Goal: Use online tool/utility: Use online tool/utility

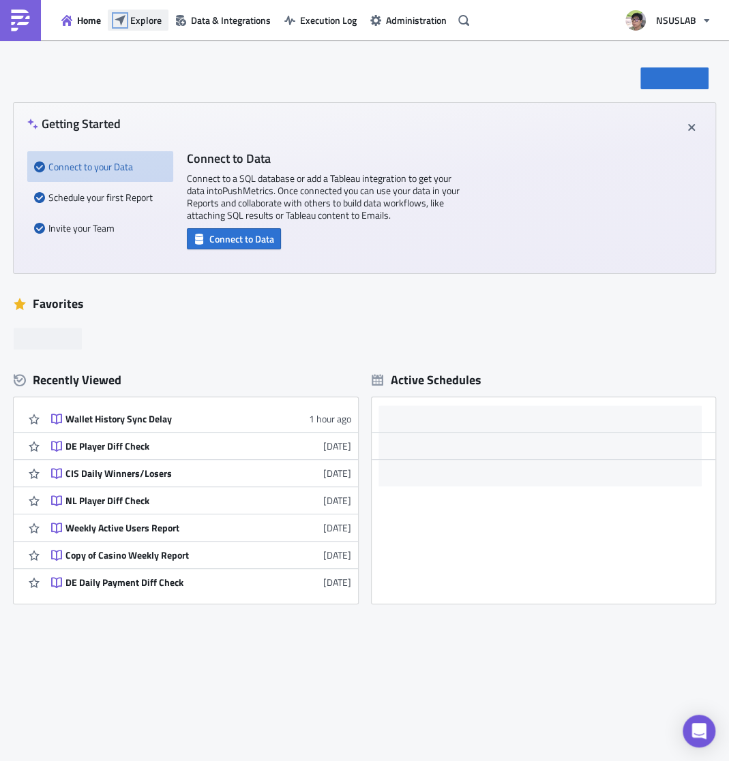
click at [115, 21] on icon "button" at bounding box center [120, 20] width 11 height 11
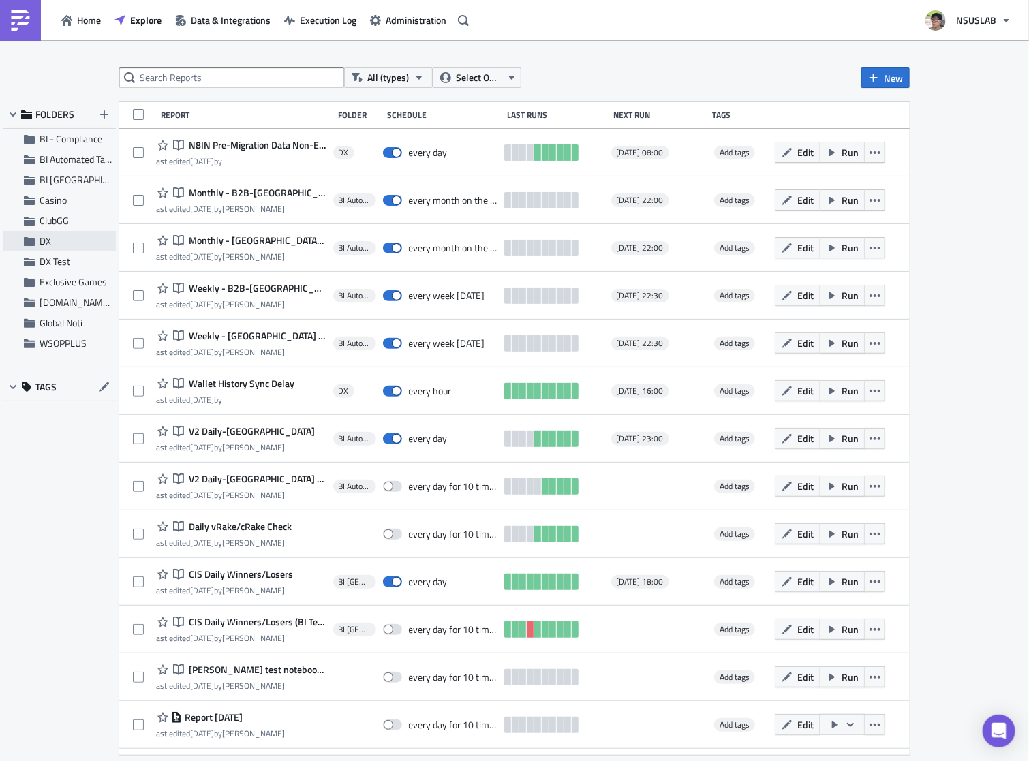
click at [38, 247] on div "DX" at bounding box center [59, 241] width 112 height 20
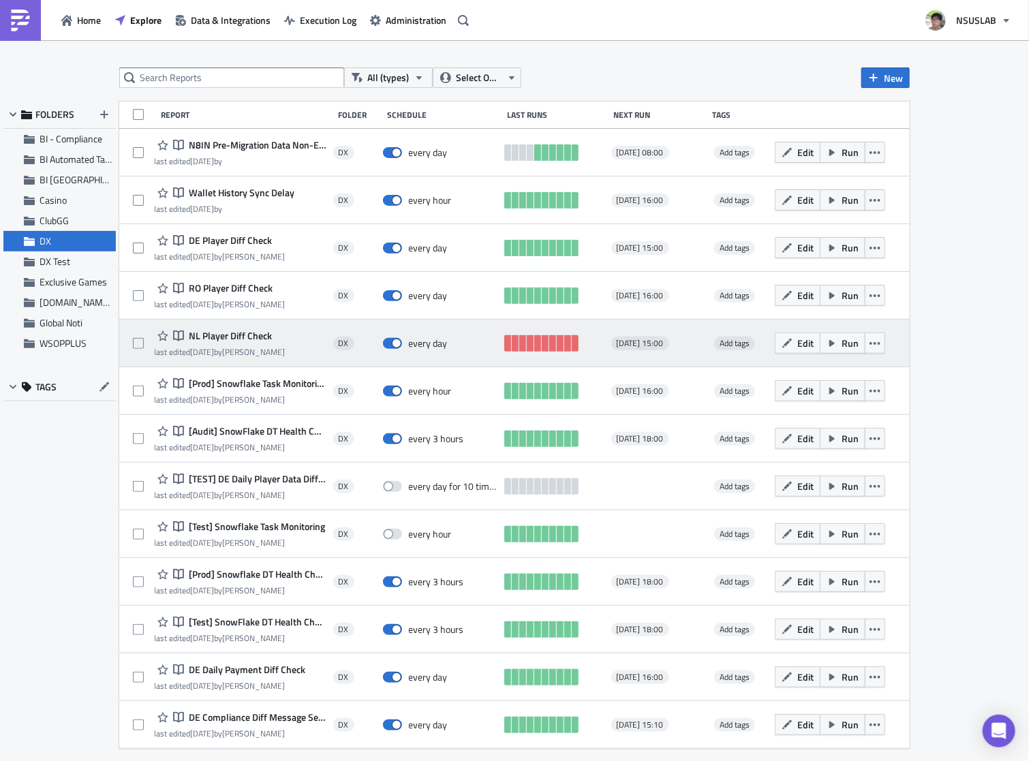
click at [232, 337] on span "NL Player Diff Check" at bounding box center [229, 336] width 87 height 12
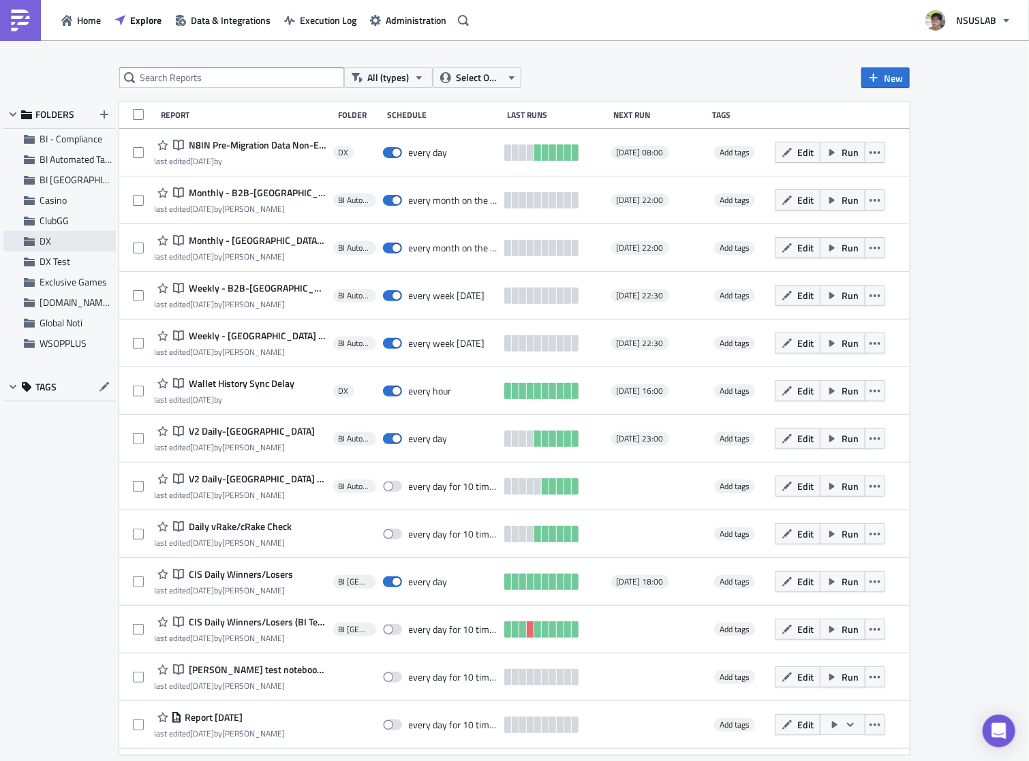
click at [48, 239] on span "DX" at bounding box center [46, 241] width 12 height 14
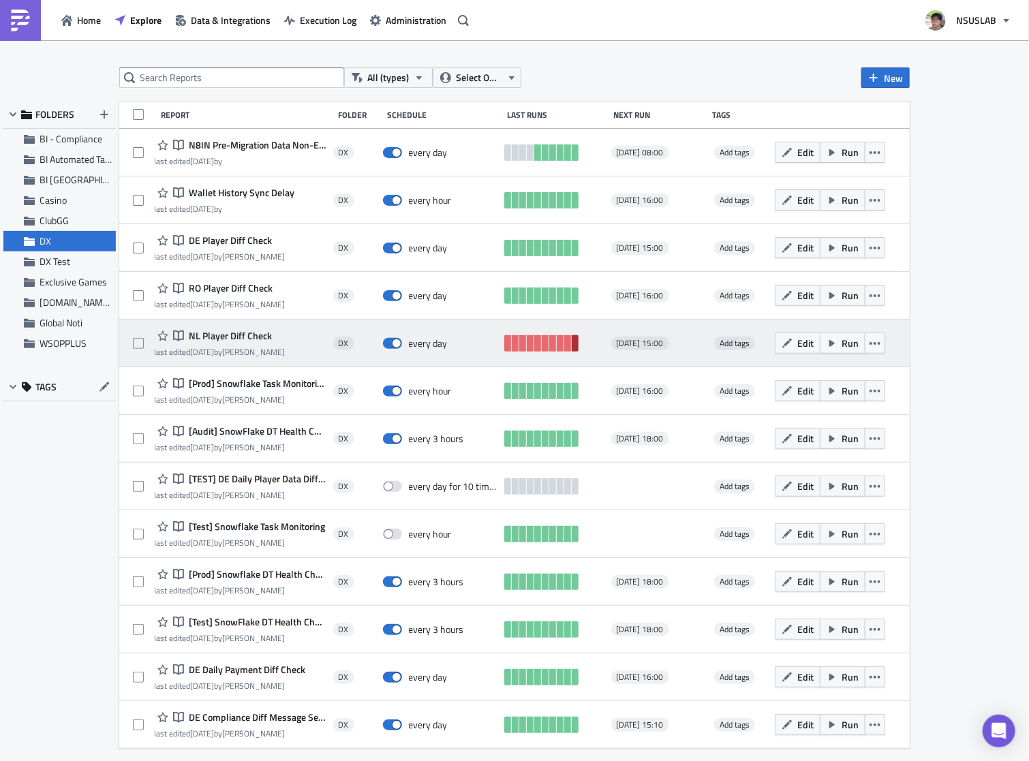
click at [575, 340] on link at bounding box center [575, 343] width 7 height 16
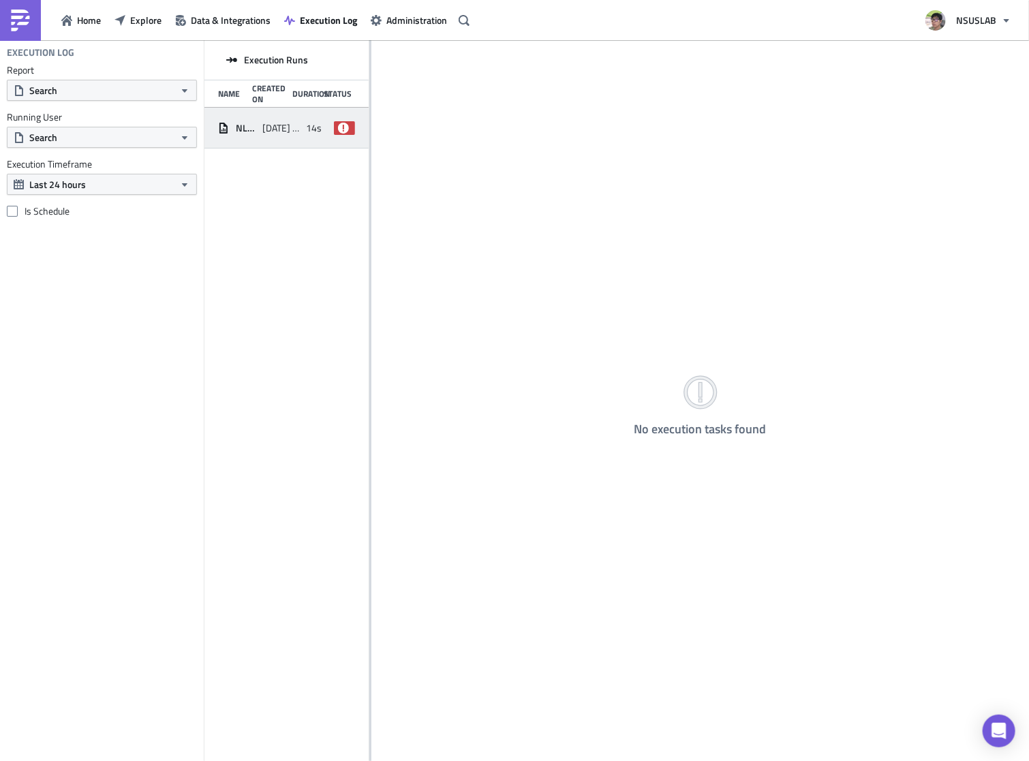
click at [351, 127] on span "failed" at bounding box center [344, 128] width 21 height 14
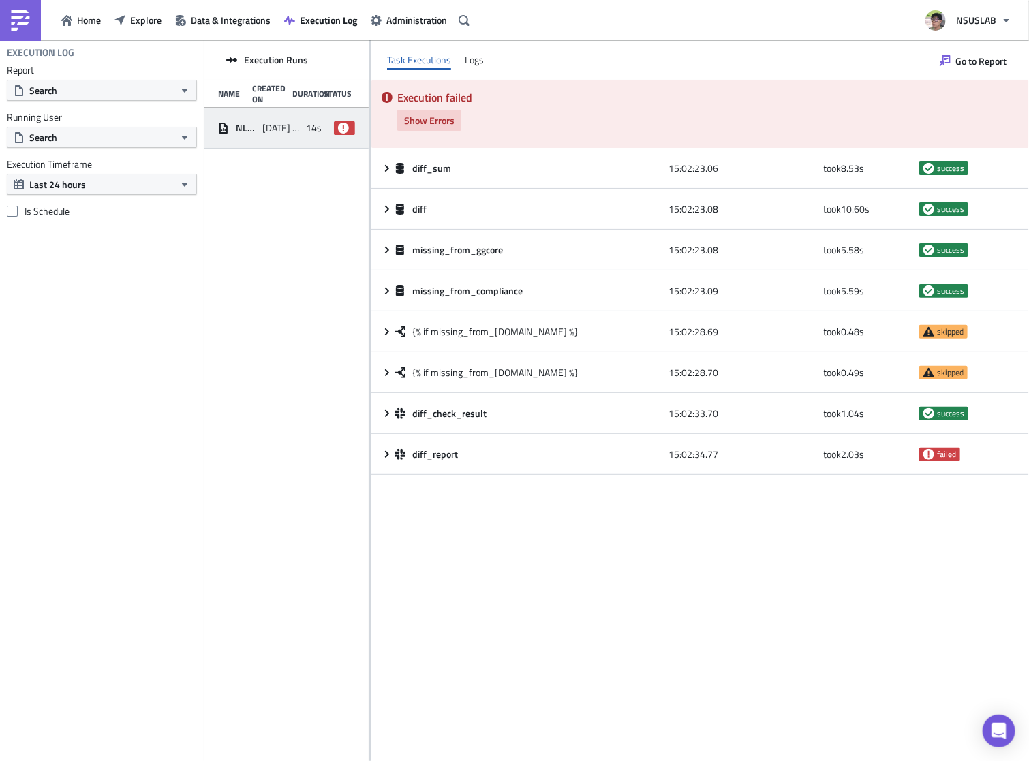
click at [459, 112] on button "Show Errors" at bounding box center [429, 120] width 64 height 21
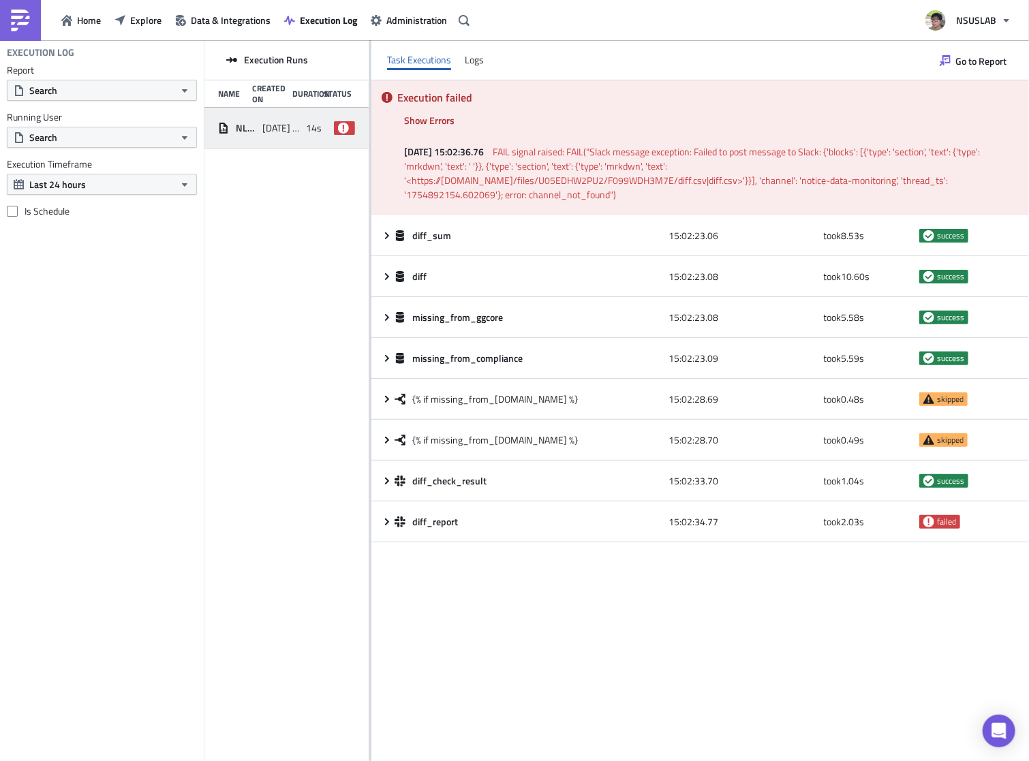
click at [251, 136] on div "NL Player Diff Check" at bounding box center [236, 128] width 37 height 25
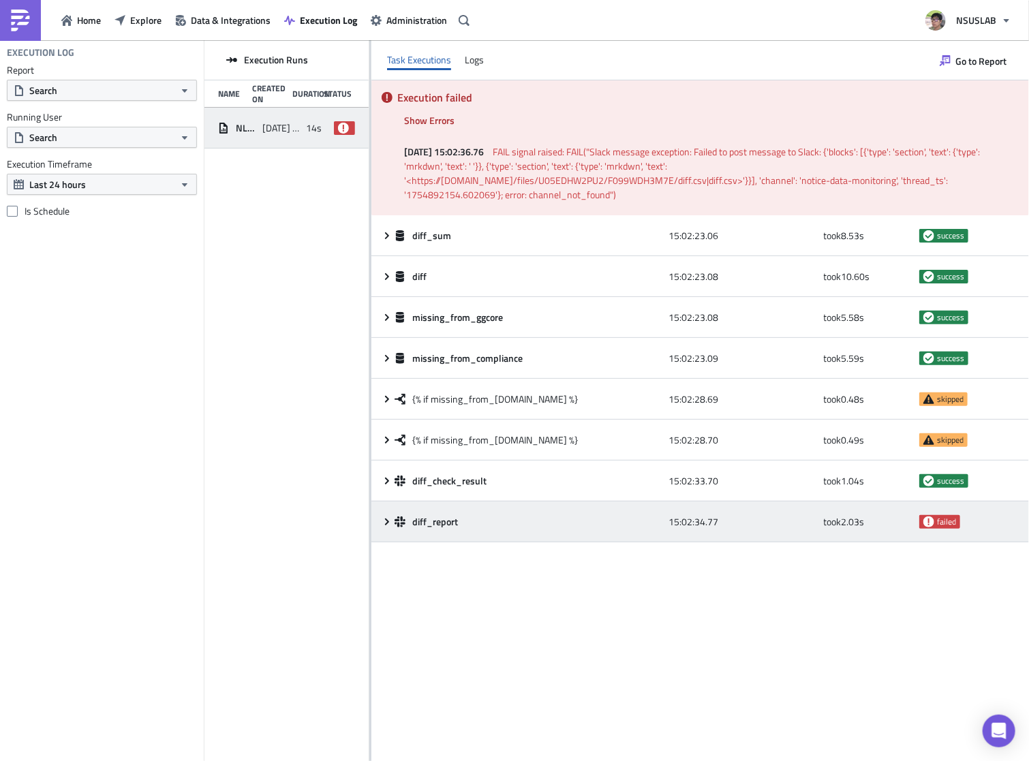
click at [384, 520] on icon at bounding box center [387, 522] width 11 height 11
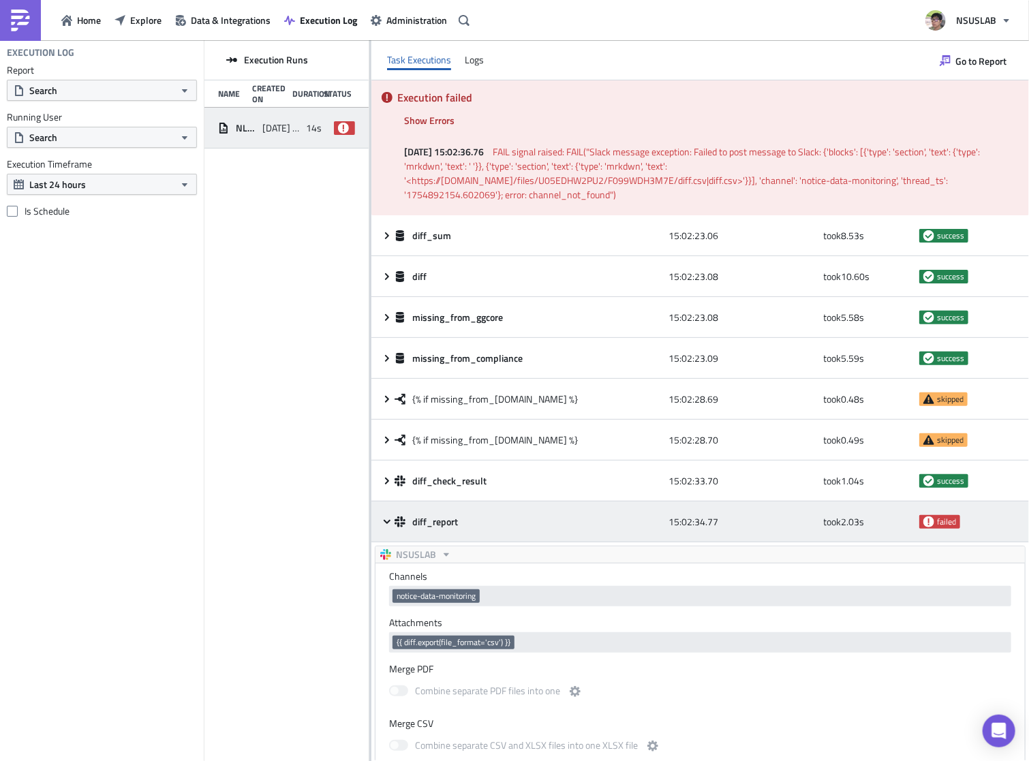
click at [391, 521] on icon at bounding box center [387, 522] width 11 height 11
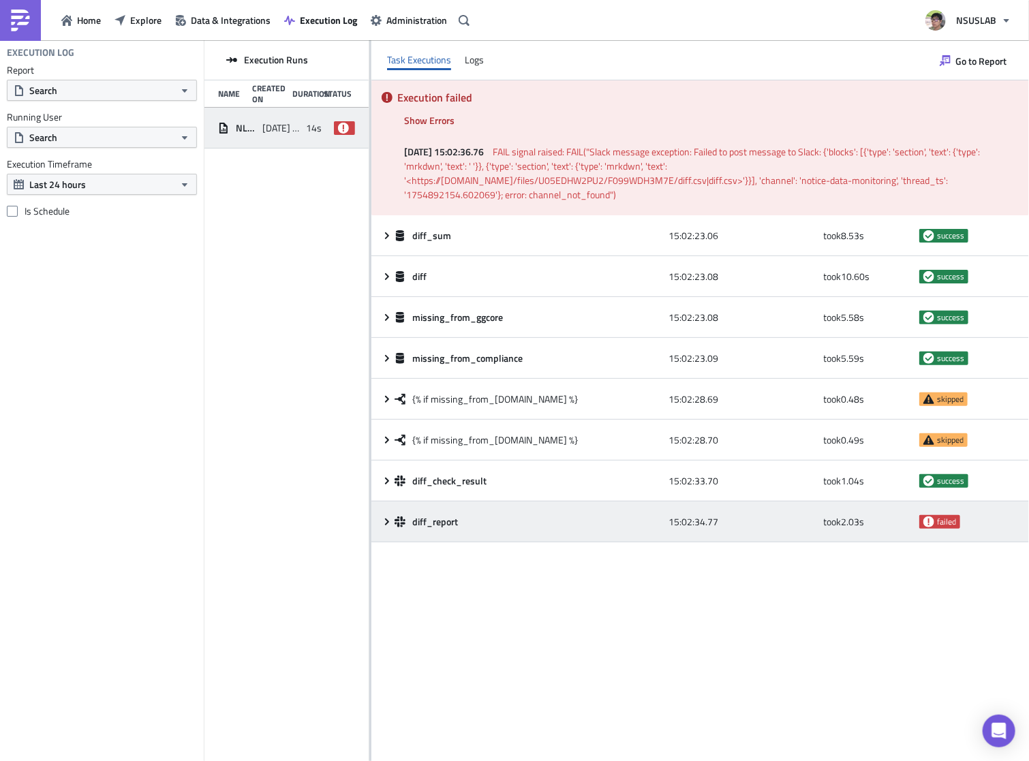
click at [391, 521] on icon at bounding box center [387, 522] width 11 height 11
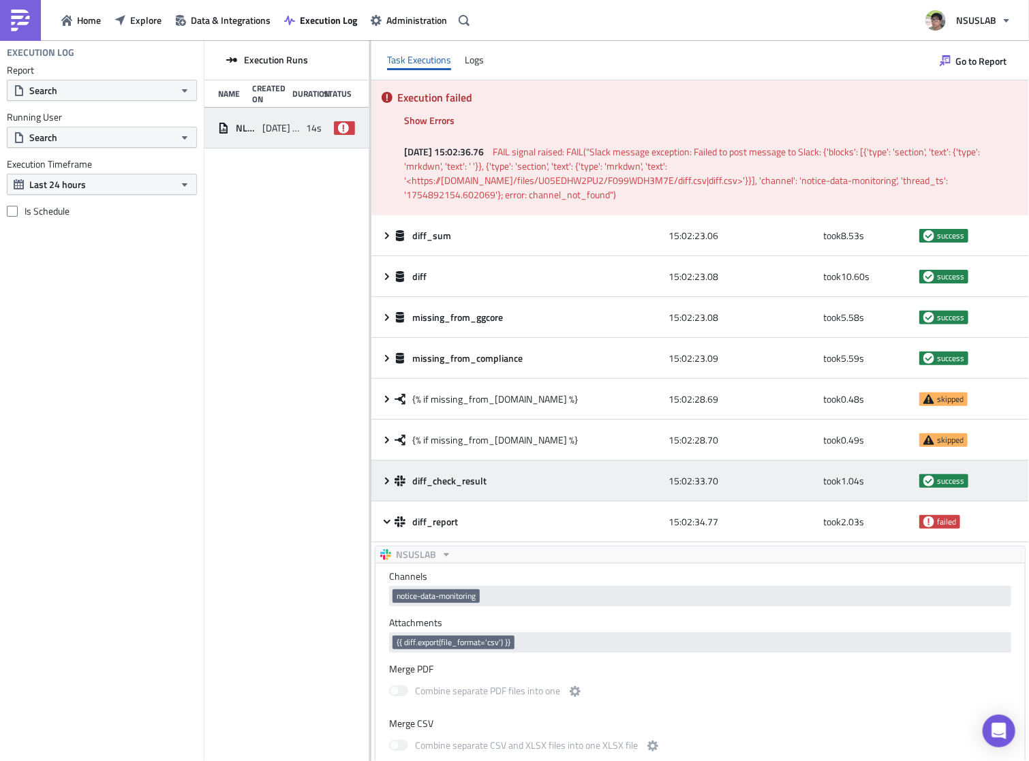
click at [388, 476] on icon at bounding box center [387, 481] width 11 height 11
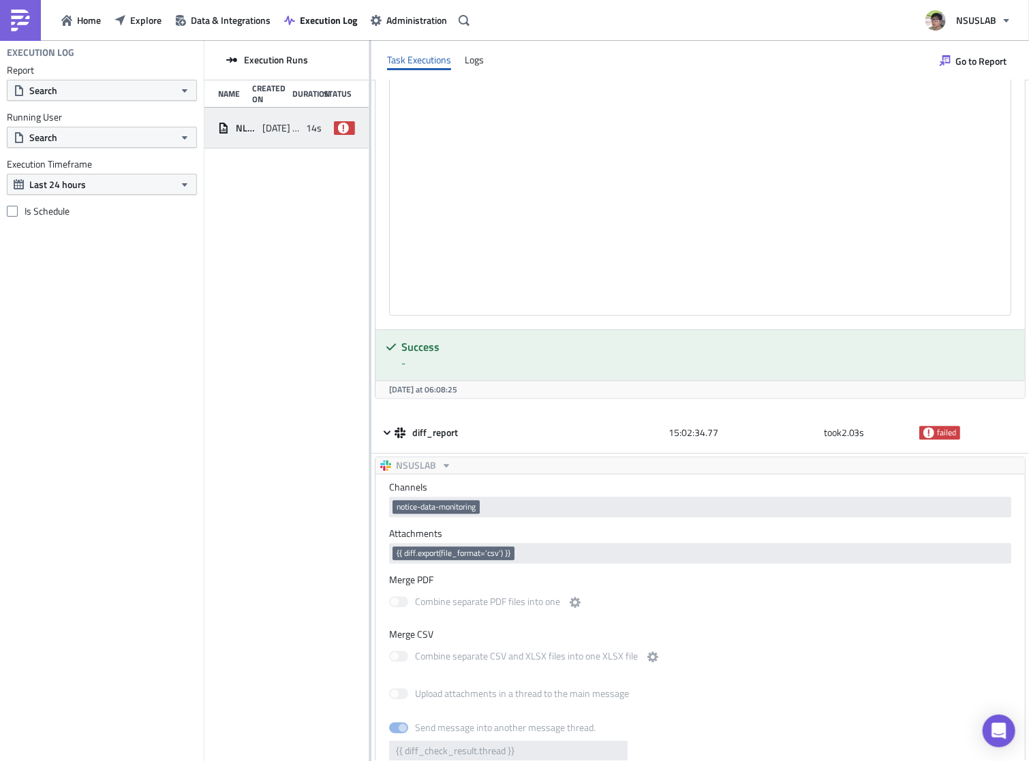
scroll to position [1245, 0]
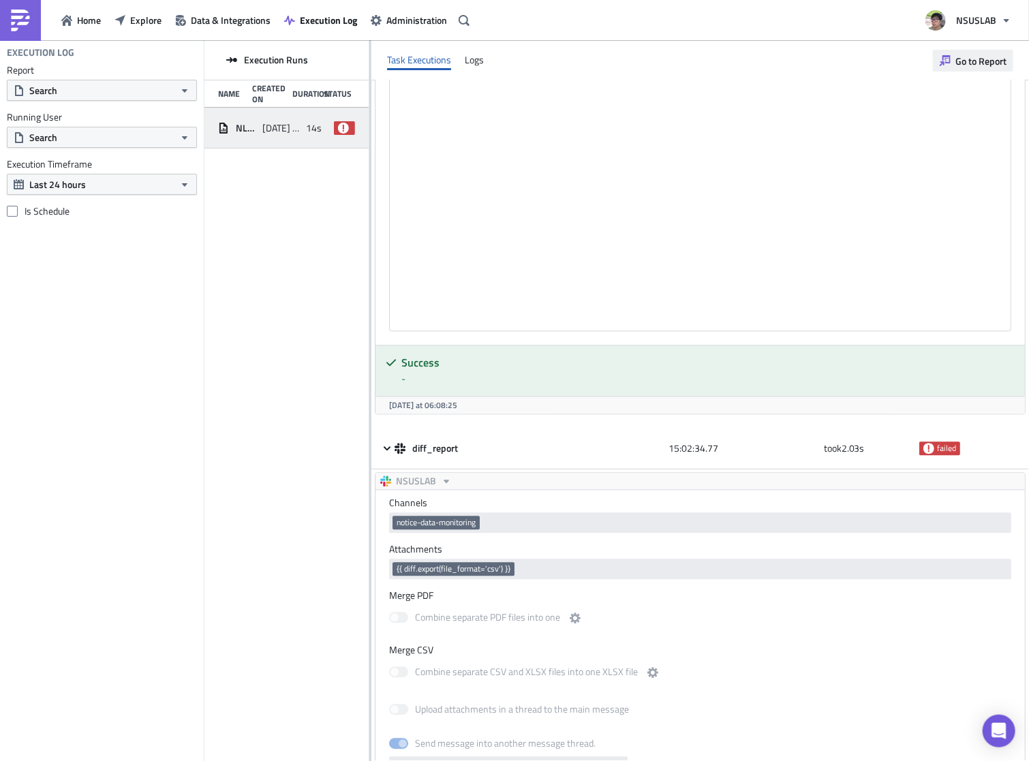
click at [943, 60] on icon "button" at bounding box center [945, 60] width 11 height 11
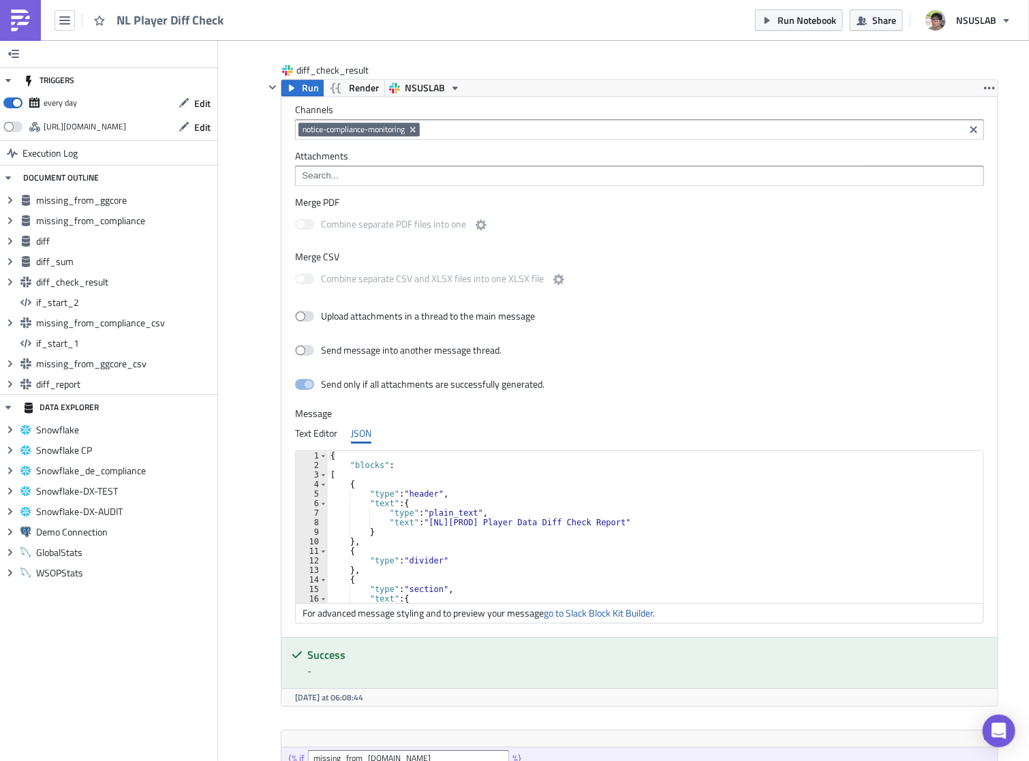
scroll to position [2134, 0]
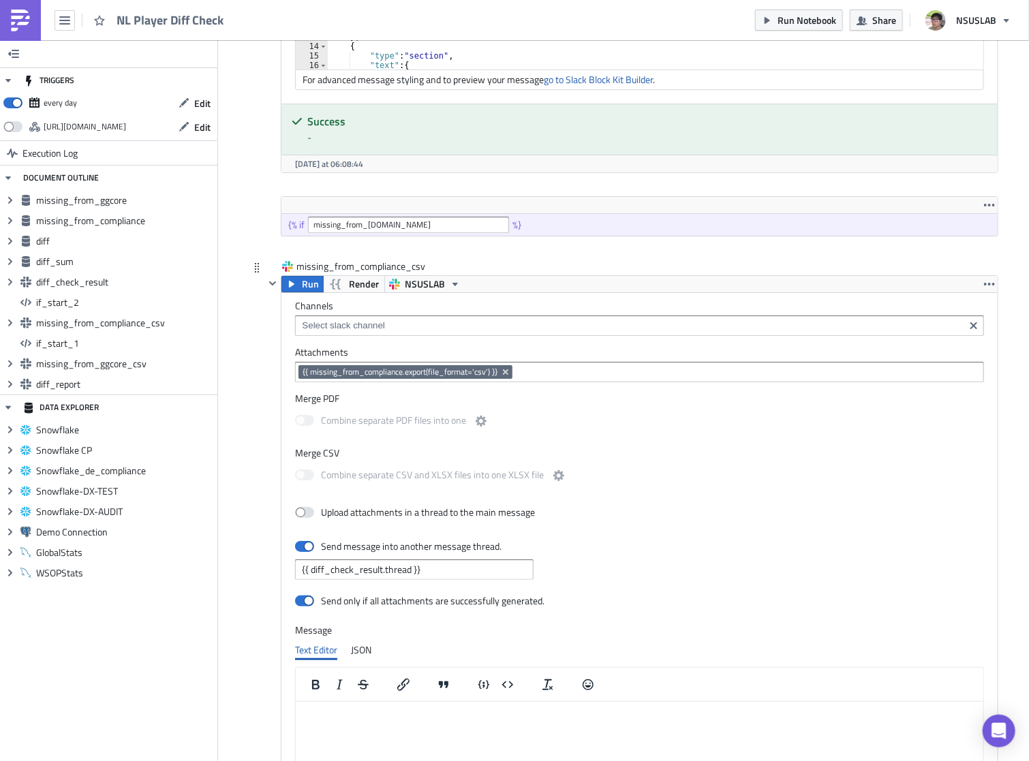
click at [264, 387] on div at bounding box center [272, 615] width 16 height 680
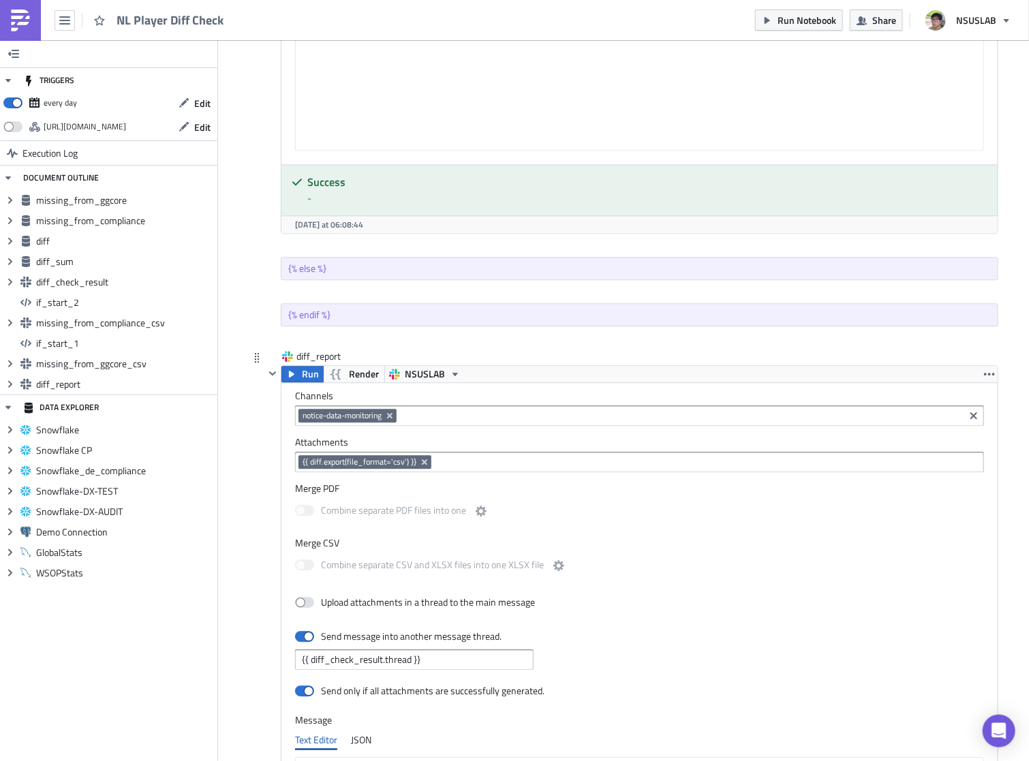
scroll to position [3912, 0]
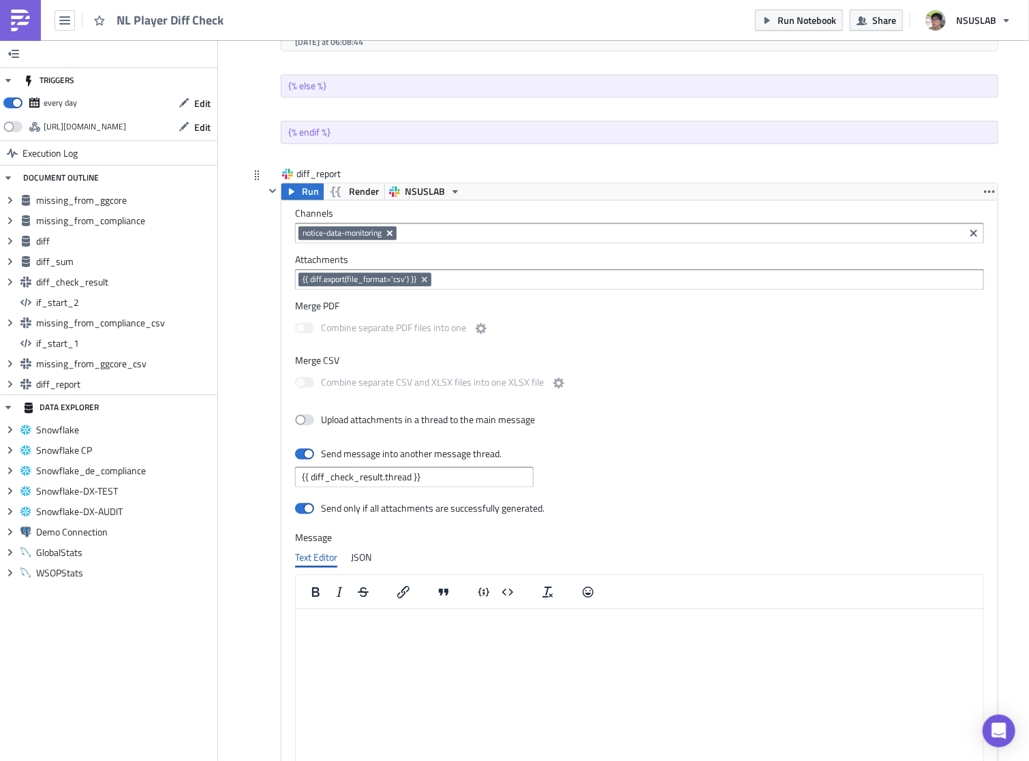
click at [384, 228] on icon "Remove Tag" at bounding box center [389, 233] width 11 height 11
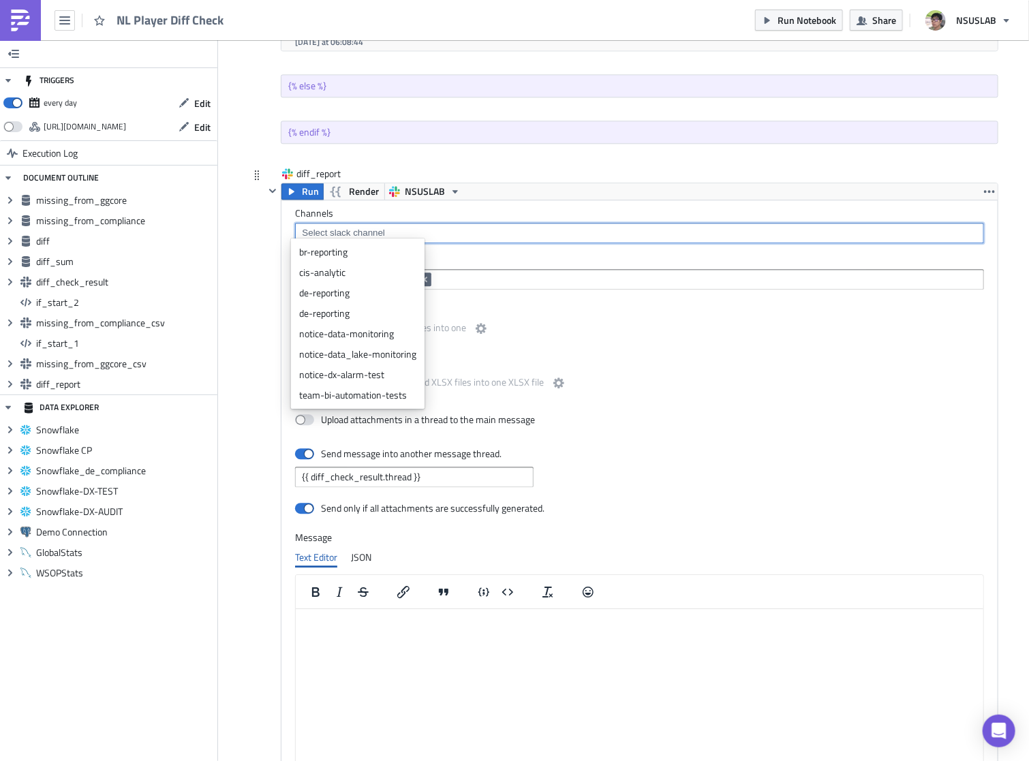
click at [392, 231] on input at bounding box center [639, 233] width 681 height 14
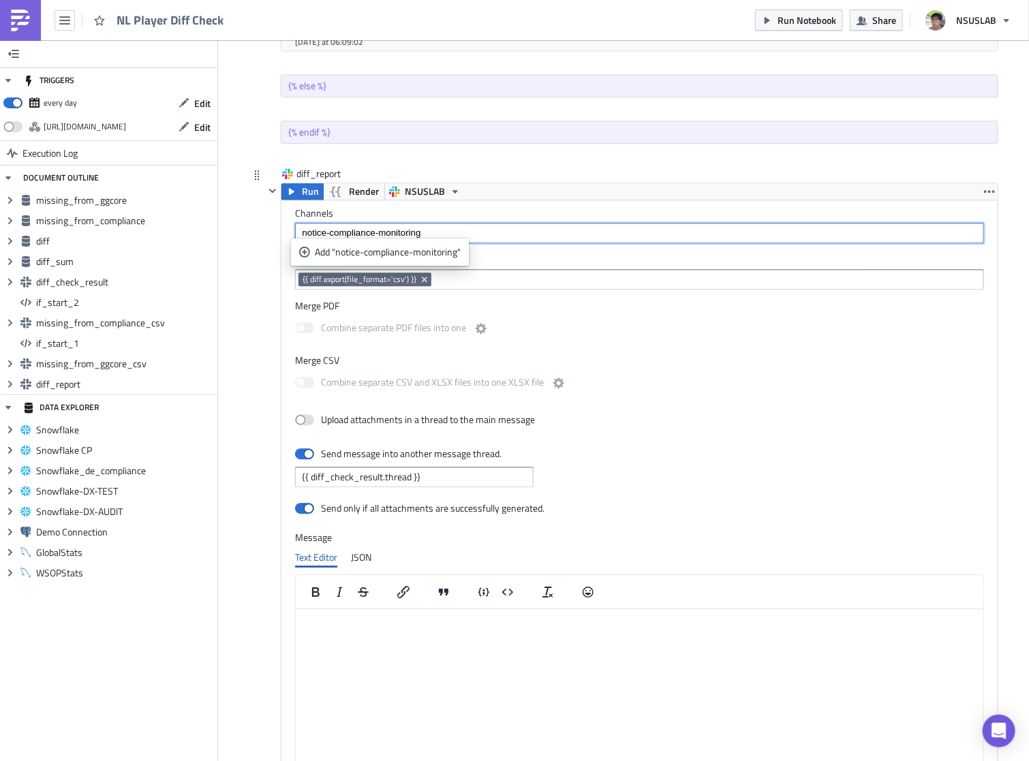
type input "notice-compliance-monitoring"
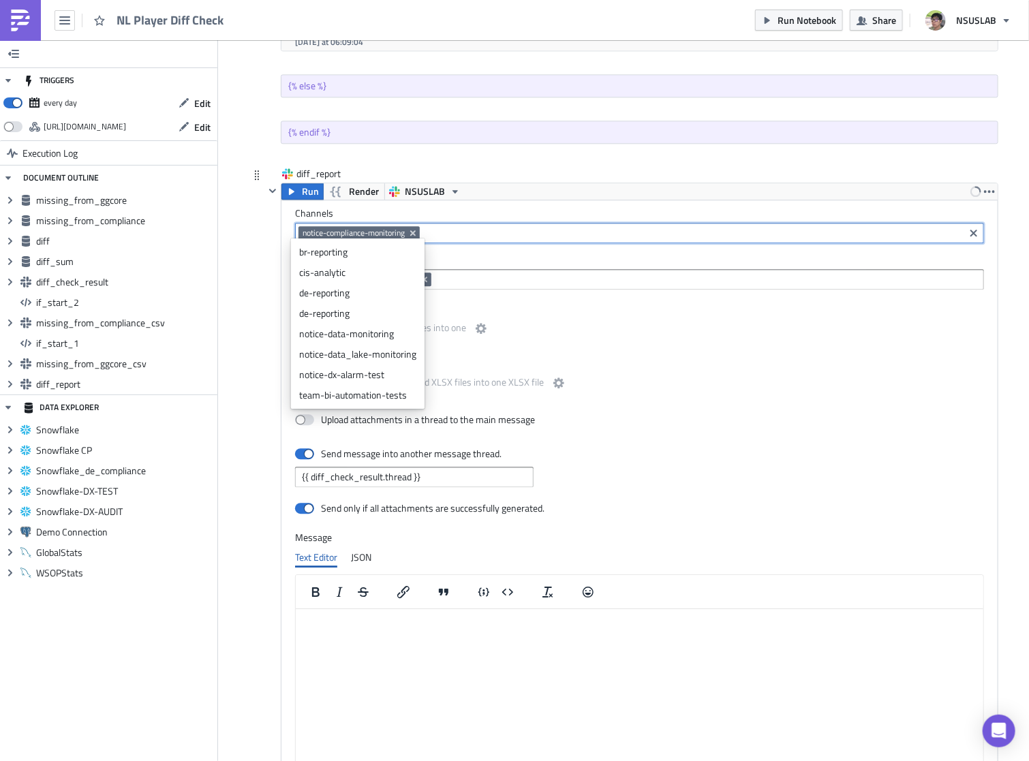
click at [252, 499] on div "diff_report Run Render NSUSLAB Channels notice-compliance-monitoring Attachment…" at bounding box center [624, 515] width 750 height 697
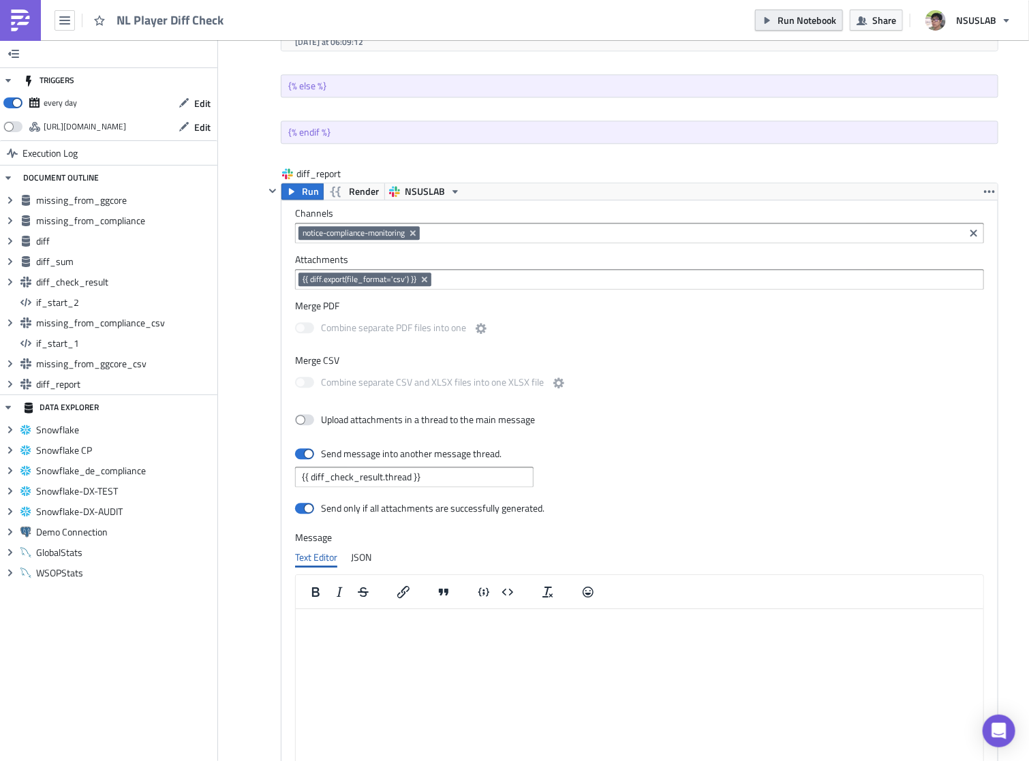
click at [811, 18] on span "Run Notebook" at bounding box center [807, 20] width 59 height 14
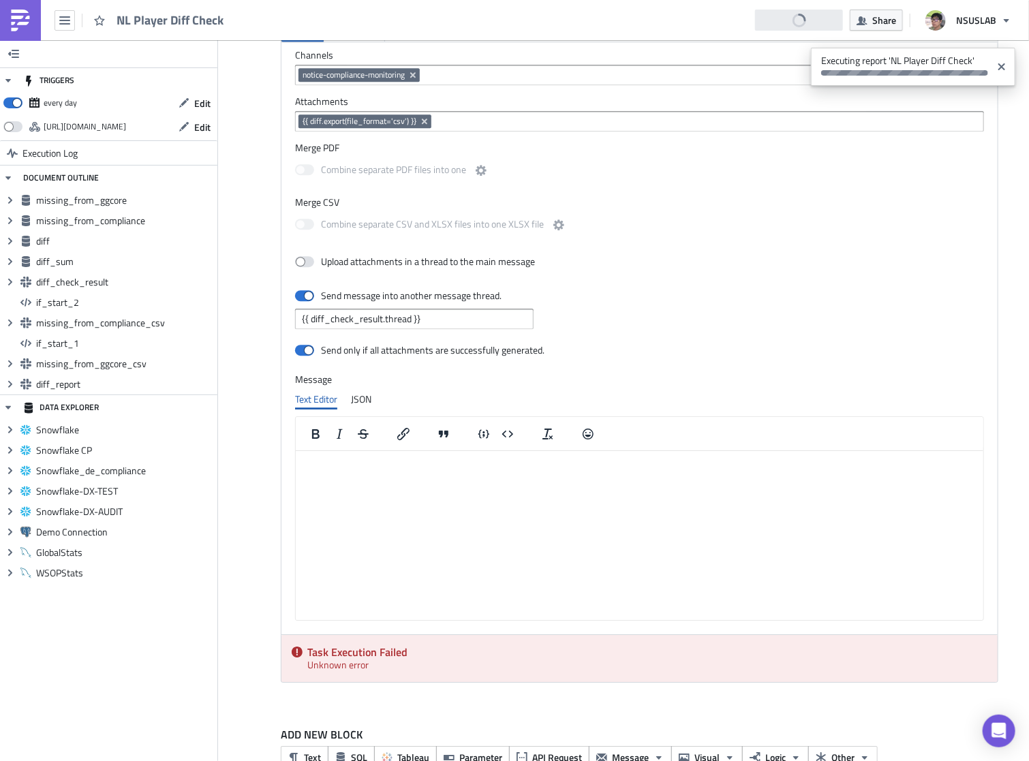
scroll to position [4100, 0]
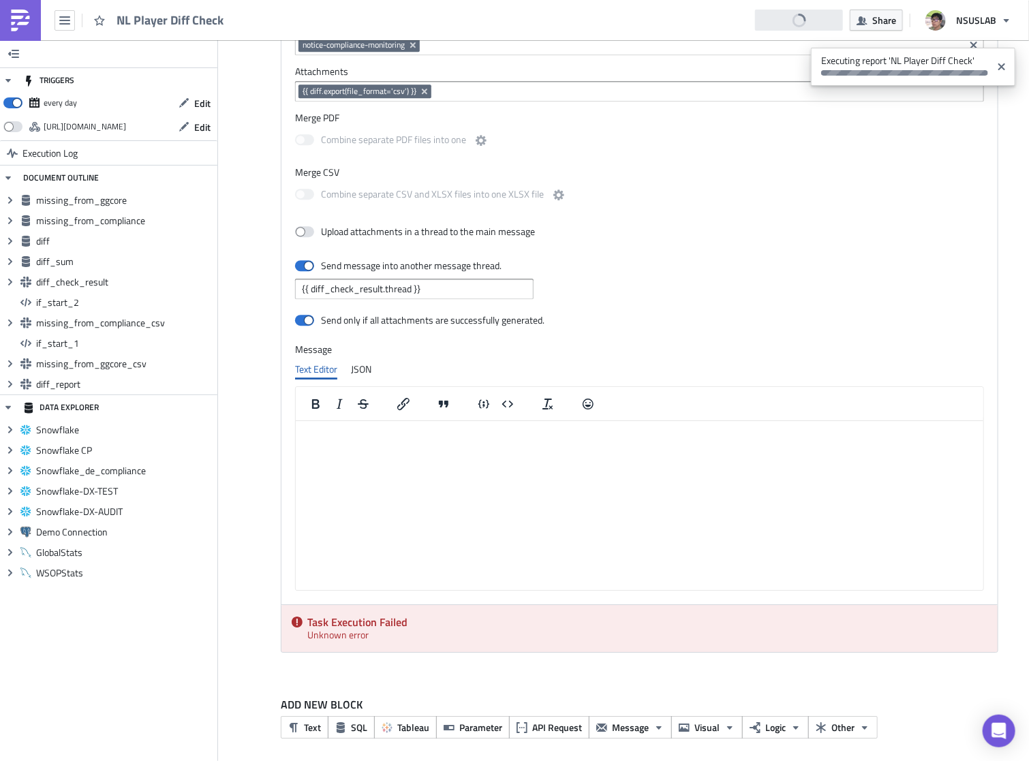
click at [408, 618] on h5 "Task Execution Failed" at bounding box center [647, 622] width 680 height 11
click at [312, 623] on div "Task Execution Failed Unknown error" at bounding box center [640, 628] width 716 height 47
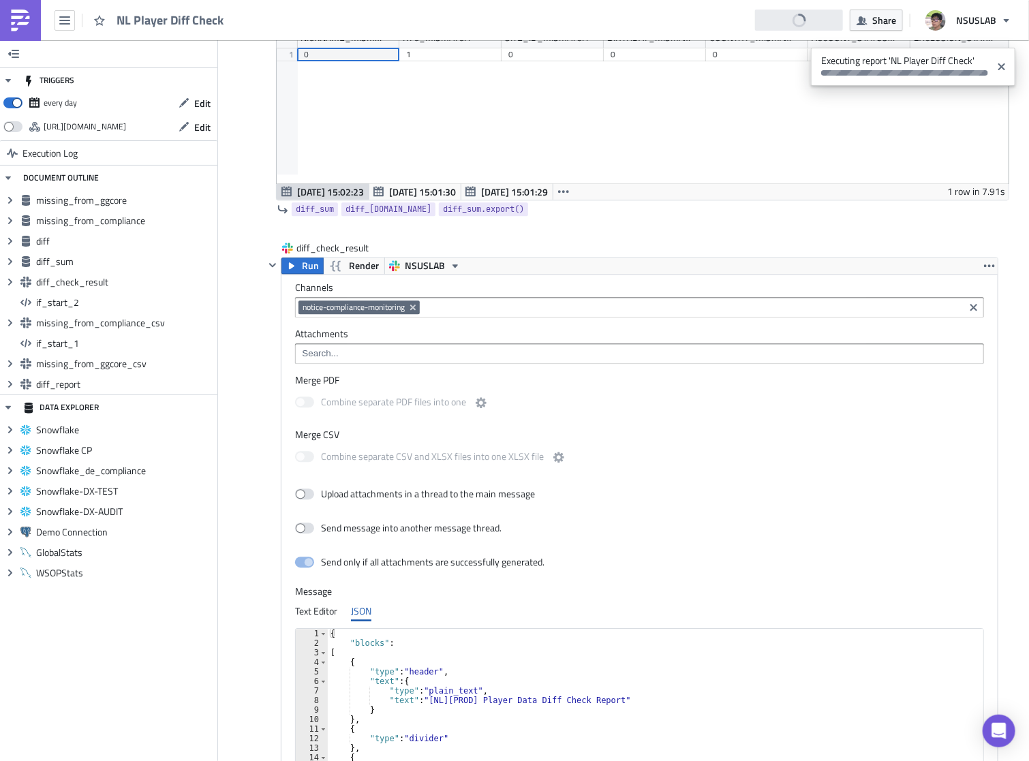
scroll to position [711, 0]
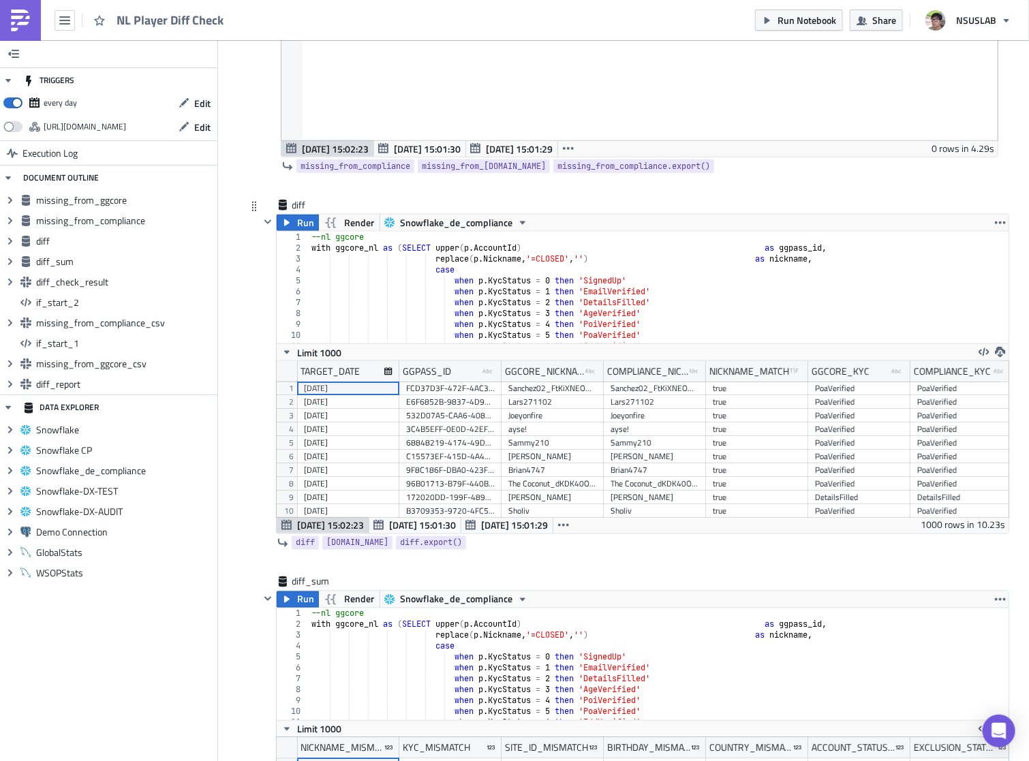
type textarea "when p.KycStatus = 1 then 'EmailVerified'"
click at [592, 285] on div "--nl ggcore with ggcore_nl as ( SELECT upper ( p . AccountId ) as ggpass_id , r…" at bounding box center [654, 299] width 691 height 134
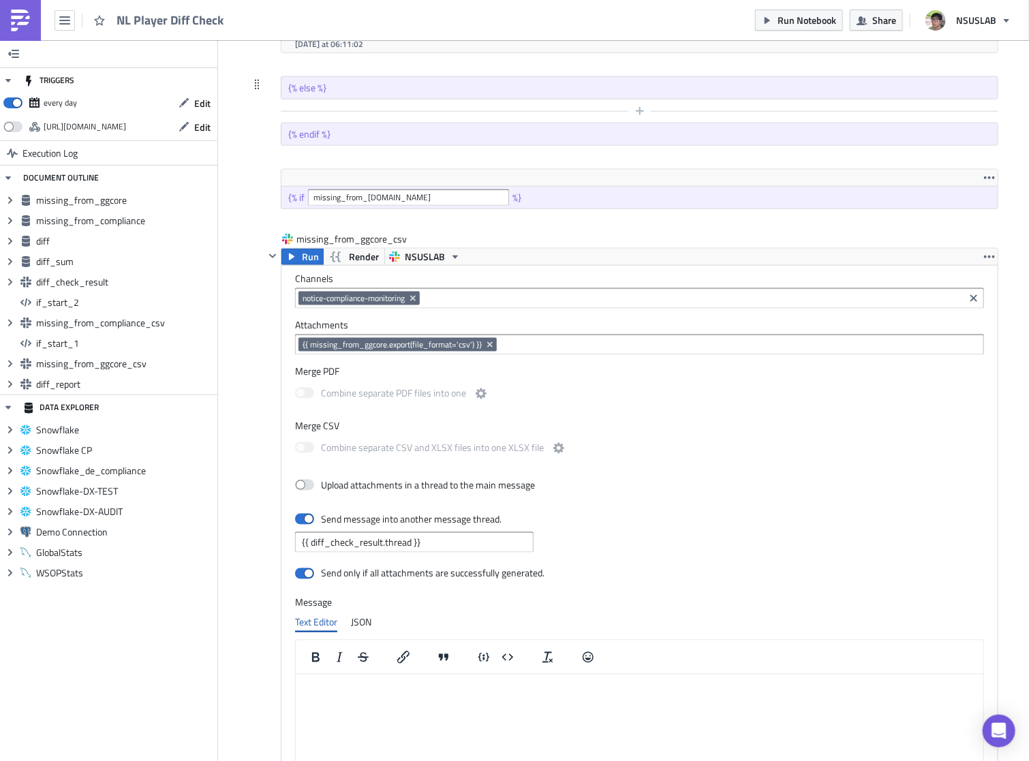
scroll to position [3023, 0]
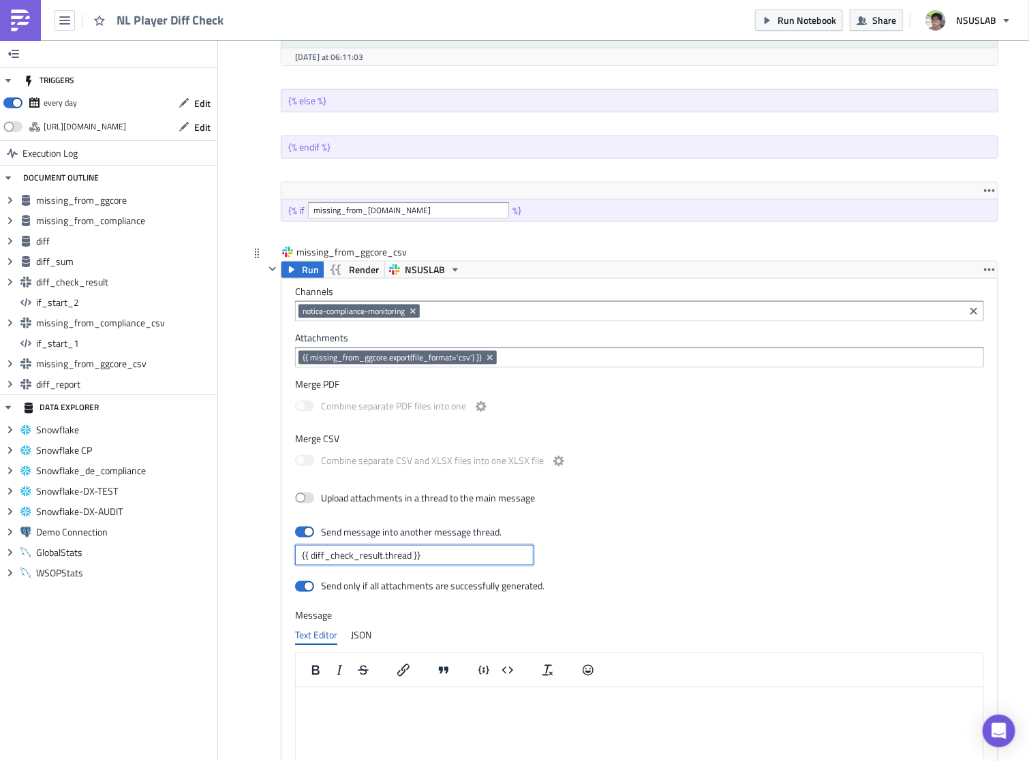
click at [348, 554] on input "{{ diff_check_result.thread }}" at bounding box center [414, 555] width 239 height 20
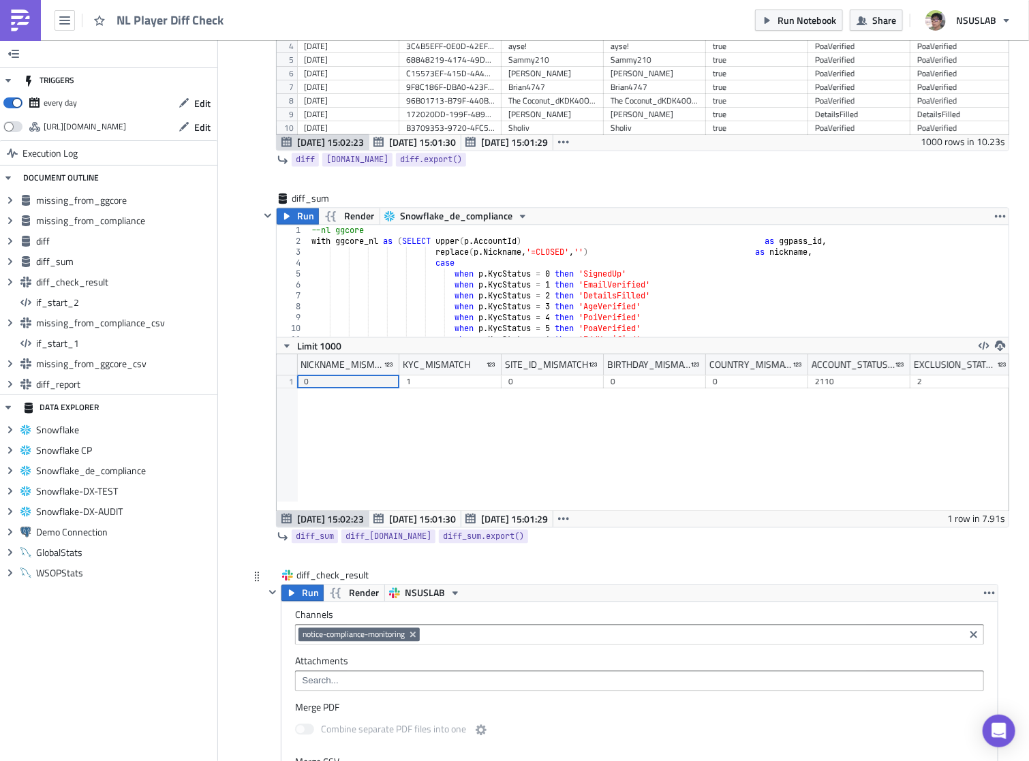
scroll to position [1089, 0]
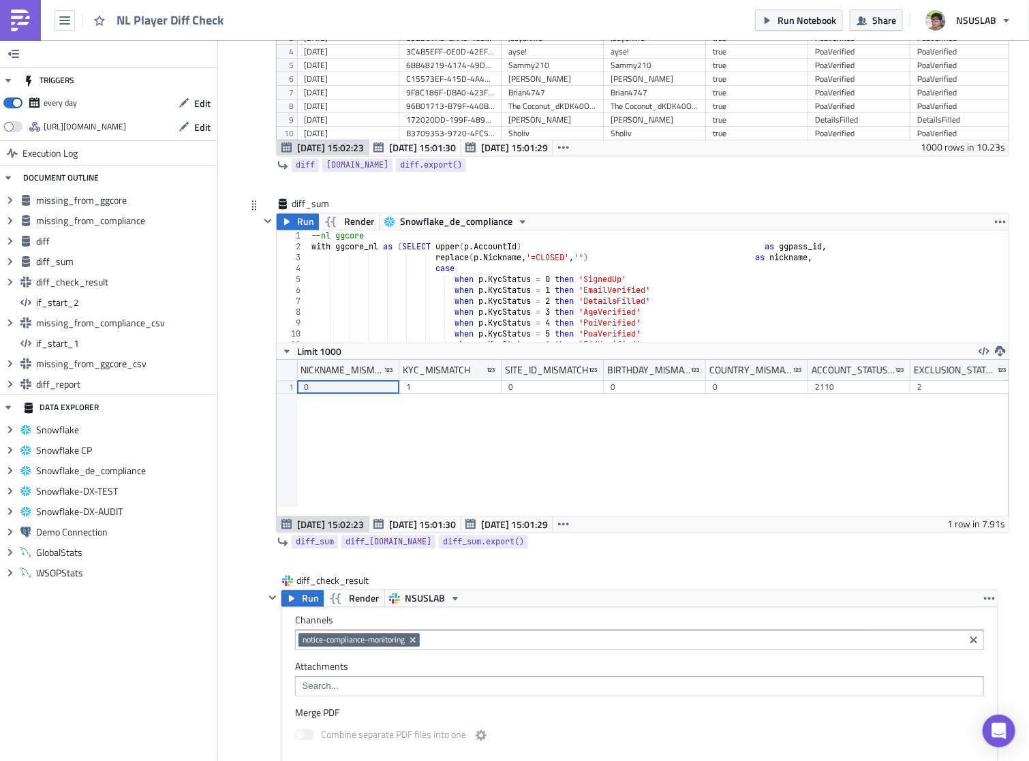
click at [466, 571] on div "diff_sum Run Render Snowflake_de_compliance 1 2 3 4 5 6 7 8 9 10 11 12 --nl ggc…" at bounding box center [635, 386] width 750 height 377
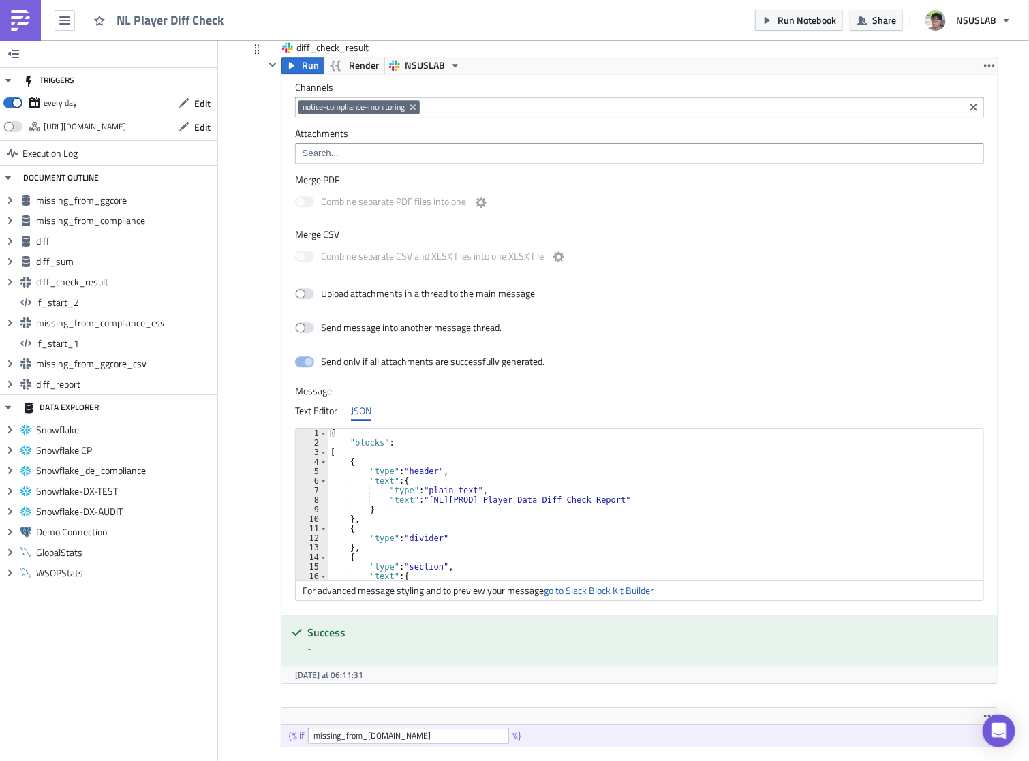
scroll to position [247, 0]
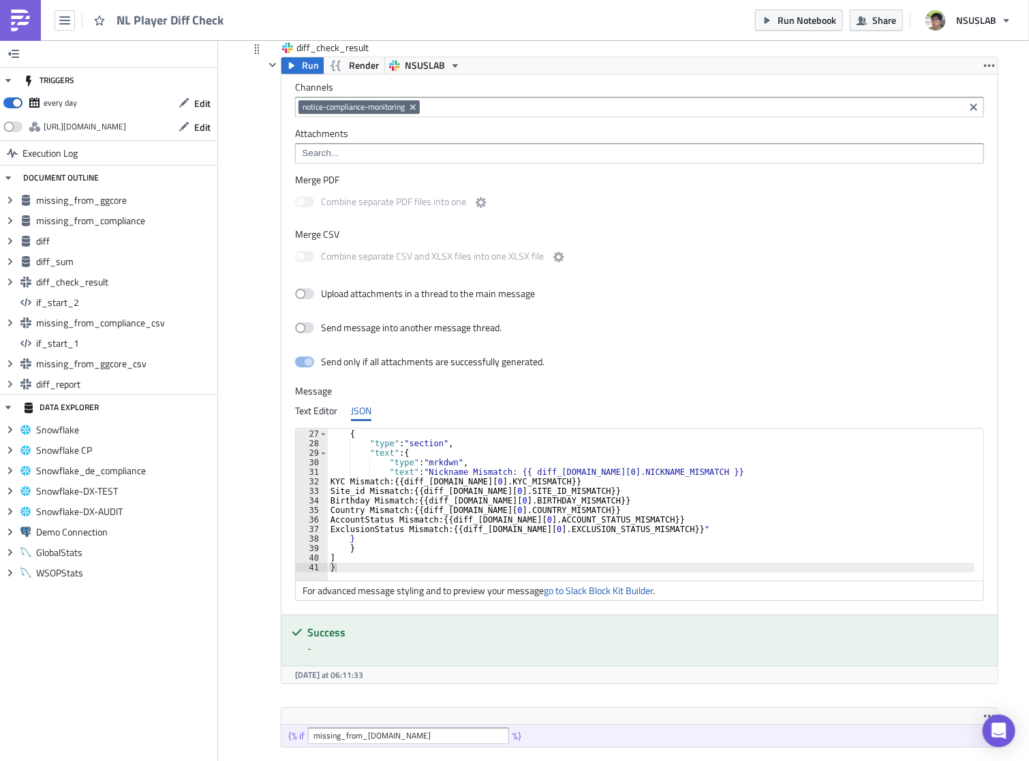
type textarea "AccountStatus Mismatch: {{ diff_[DOMAIN_NAME][0].ACCOUNT_STATUS_MISMATCH }}"
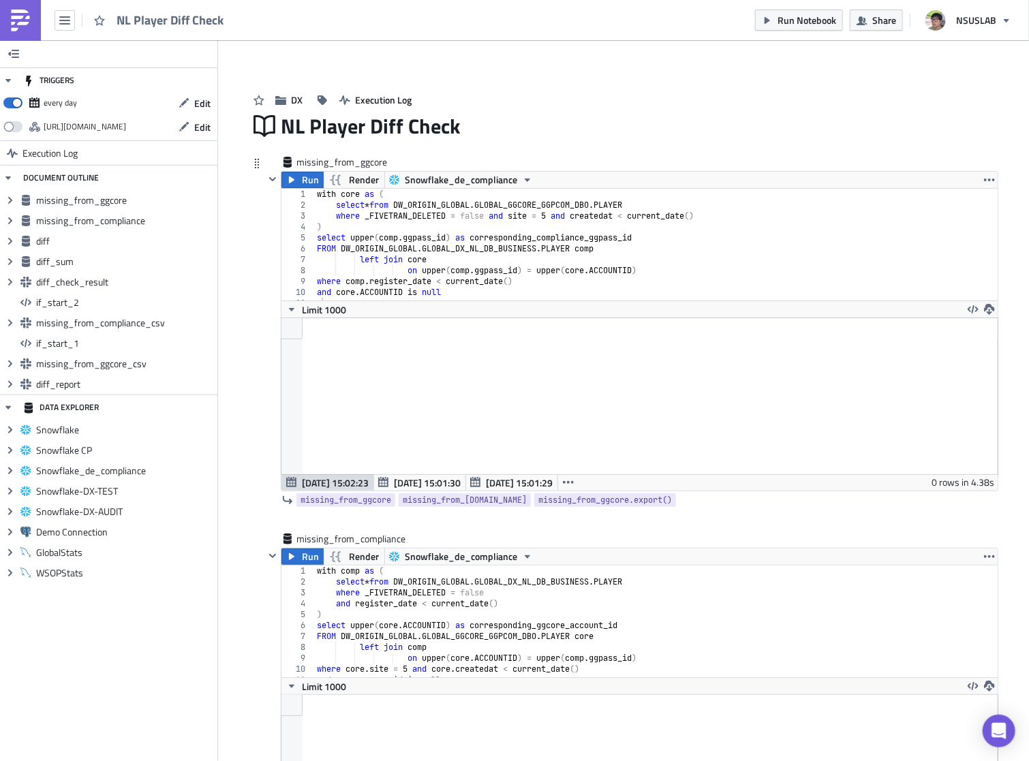
scroll to position [0, 0]
click at [594, 215] on div "with core as ( select * from DW_ORIGIN_GLOBAL . GLOBAL_GGCORE_GGPCOM_DBO . PLAY…" at bounding box center [652, 256] width 676 height 134
click at [518, 239] on div "with core as ( select * from DW_ORIGIN_GLOBAL . GLOBAL_GGCORE_GGPCOM_DBO . PLAY…" at bounding box center [652, 256] width 676 height 134
click at [366, 238] on div "with core as ( select * from DW_ORIGIN_GLOBAL . GLOBAL_GGCORE_GGPCOM_DBO . PLAY…" at bounding box center [652, 256] width 676 height 134
click at [362, 254] on div "with core as ( select * from DW_ORIGIN_GLOBAL . GLOBAL_GGCORE_GGPCOM_DBO . PLAY…" at bounding box center [652, 256] width 676 height 134
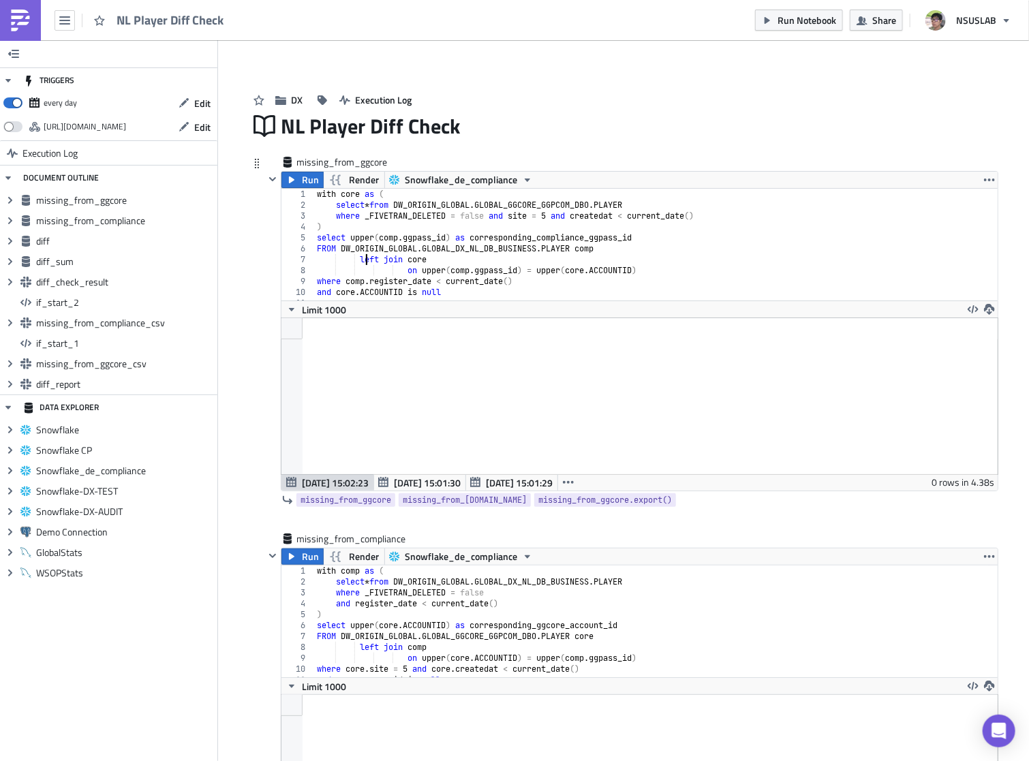
type textarea "left join core"
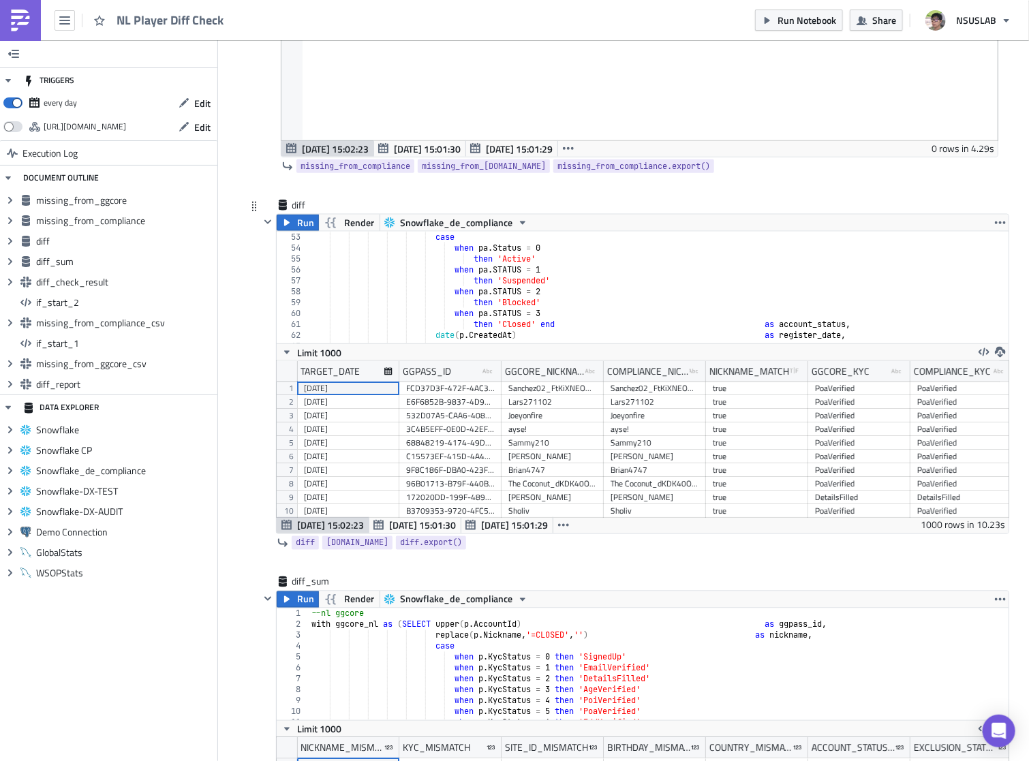
scroll to position [567, 0]
click at [562, 307] on div "case when pa . Status = 0 then 'Active' when pa . STATUS = 1 then 'Suspended' w…" at bounding box center [654, 299] width 691 height 134
click at [619, 293] on div "case when pa . Status = 0 then 'Active' when pa . STATUS = 1 then 'Suspended' w…" at bounding box center [654, 299] width 691 height 134
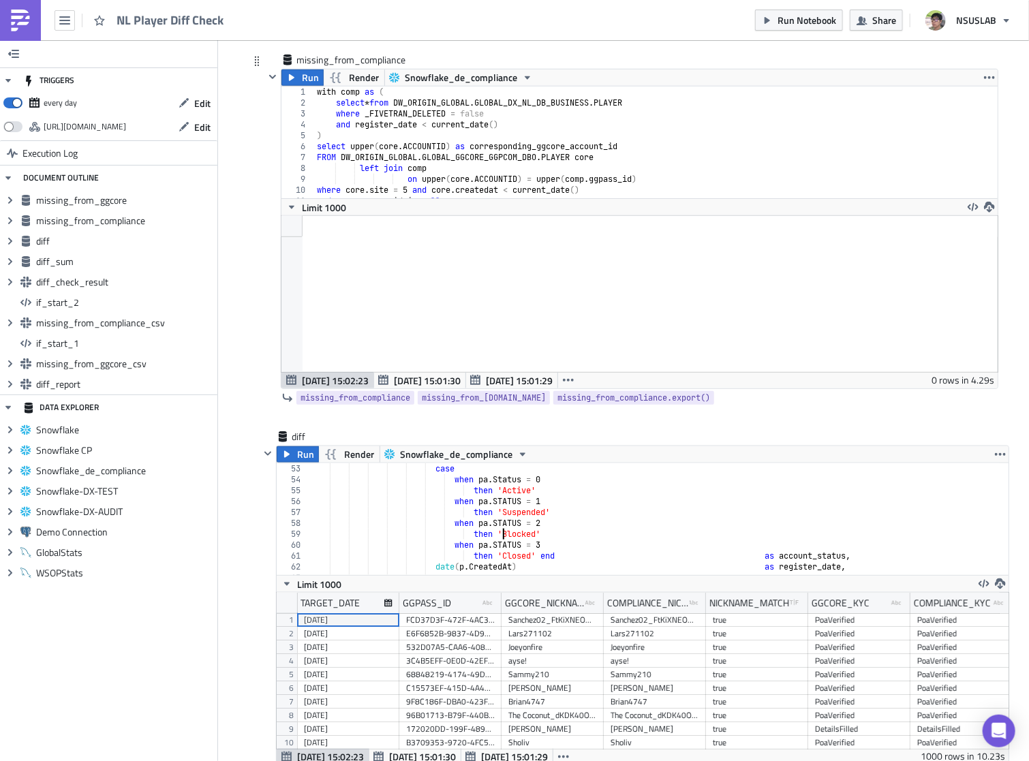
scroll to position [533, 0]
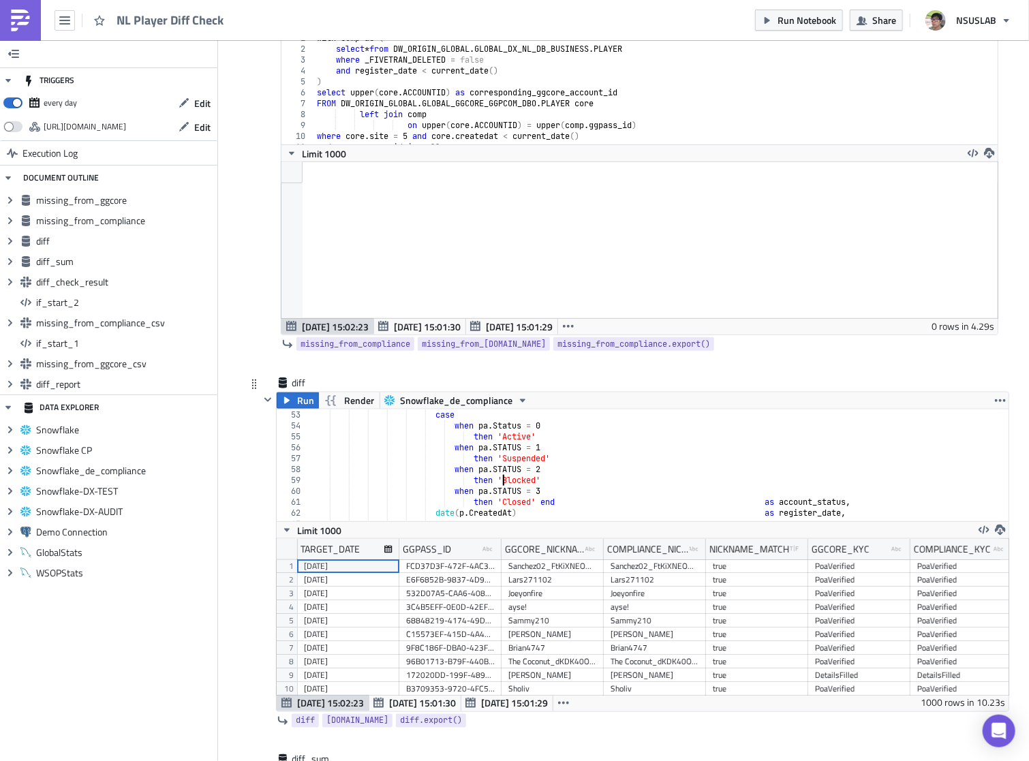
click at [568, 476] on div "case when pa . Status = 0 then 'Active' when pa . STATUS = 1 then 'Suspended' w…" at bounding box center [654, 477] width 691 height 134
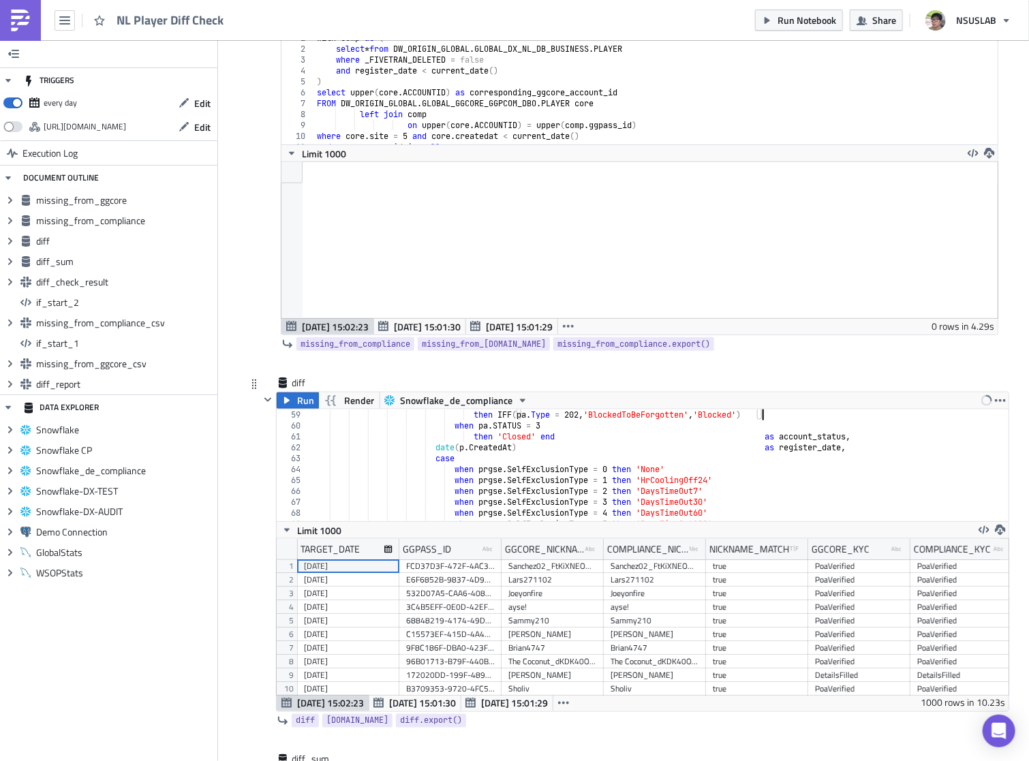
scroll to position [596, 0]
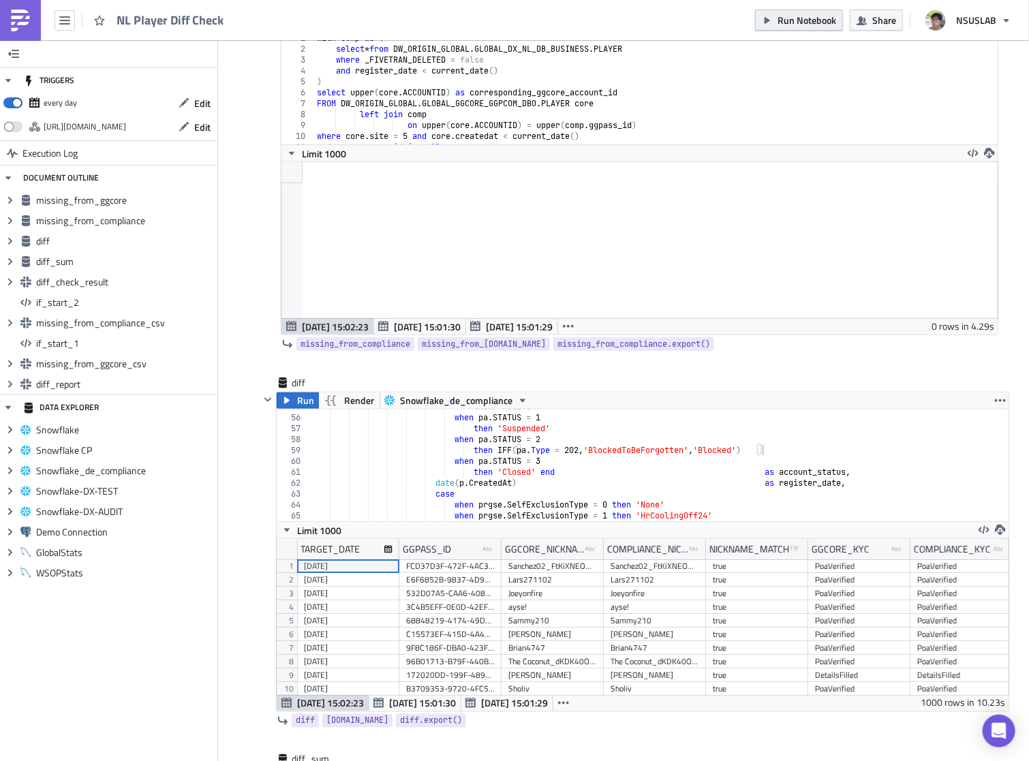
click at [803, 20] on span "Run Notebook" at bounding box center [807, 20] width 59 height 14
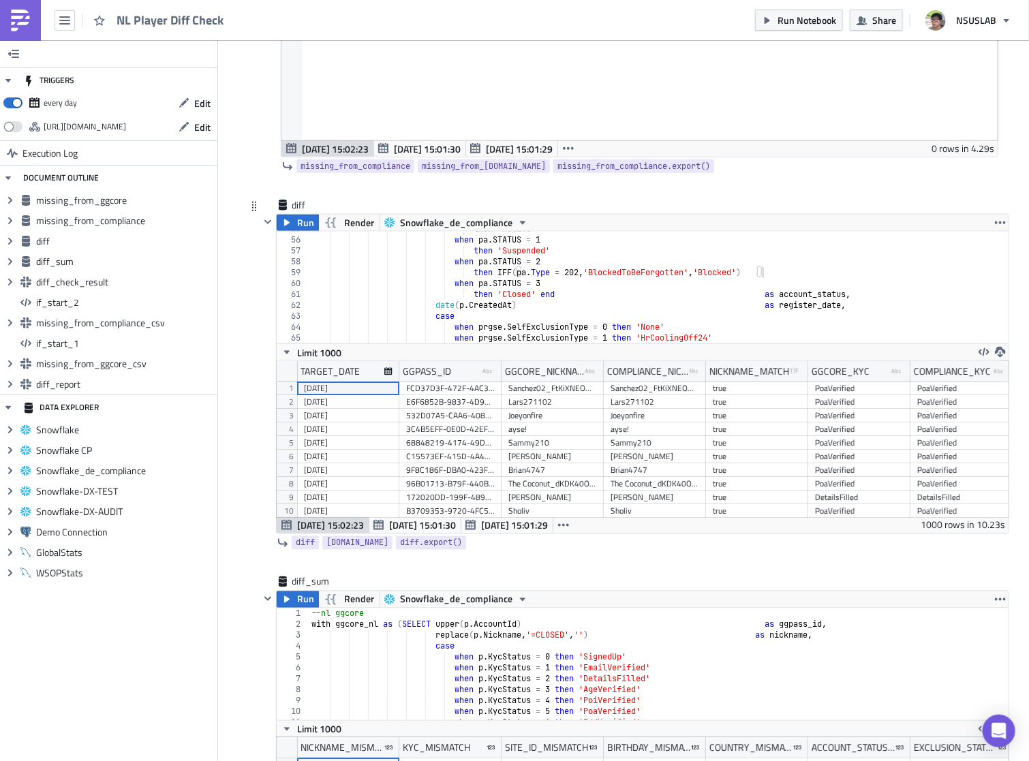
scroll to position [0, 18]
click at [509, 285] on div "then 'Active' when pa . STATUS = 1 then 'Suspended' when pa . STATUS = 2 then I…" at bounding box center [654, 291] width 691 height 134
click at [625, 275] on div "then 'Active' when pa . STATUS = 1 then 'Suspended' when pa . STATUS = 2 then I…" at bounding box center [654, 291] width 691 height 134
click at [579, 271] on div "then 'Active' when pa . STATUS = 1 then 'Suspended' when pa . STATUS = 2 then I…" at bounding box center [654, 291] width 691 height 134
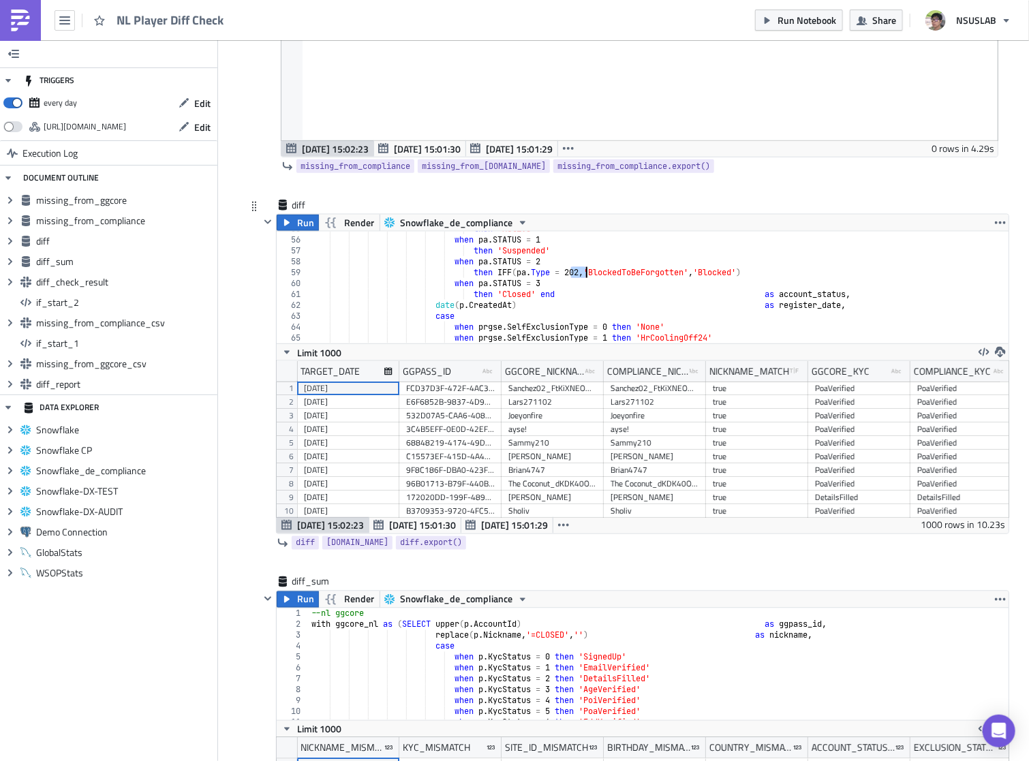
click at [549, 267] on div "then 'Active' when pa . STATUS = 1 then 'Suspended' when pa . STATUS = 2 then I…" at bounding box center [654, 291] width 691 height 134
click at [540, 269] on div "then 'Active' when pa . STATUS = 1 then 'Suspended' when pa . STATUS = 2 then I…" at bounding box center [654, 291] width 691 height 134
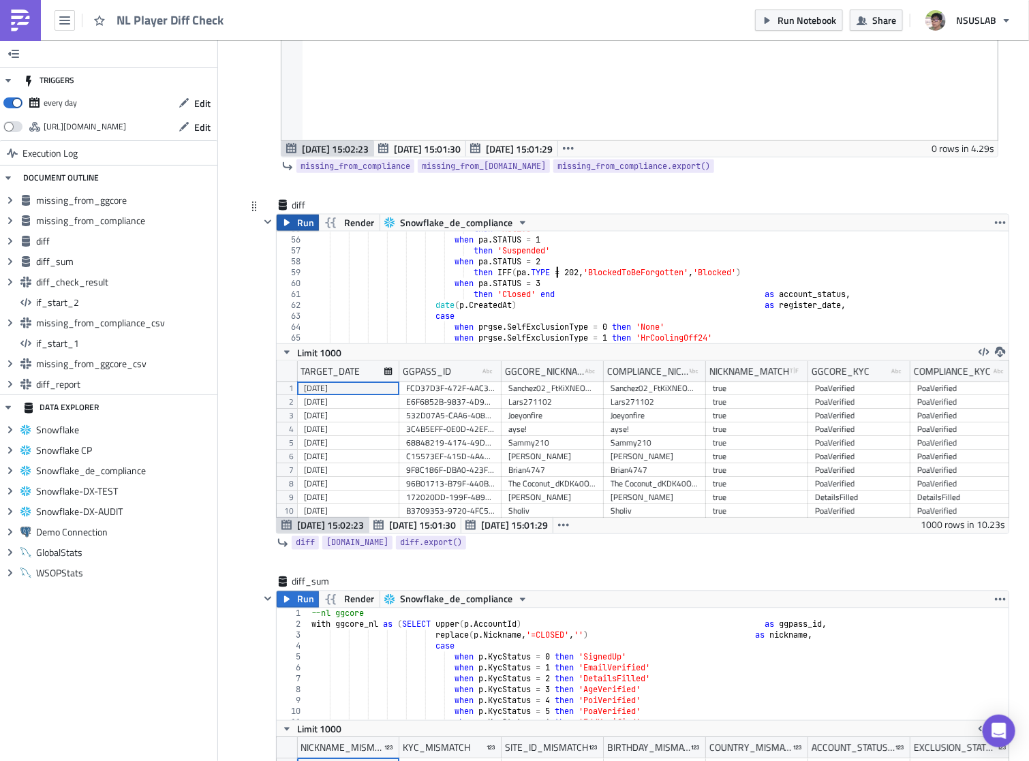
click at [290, 225] on button "Run" at bounding box center [298, 223] width 42 height 16
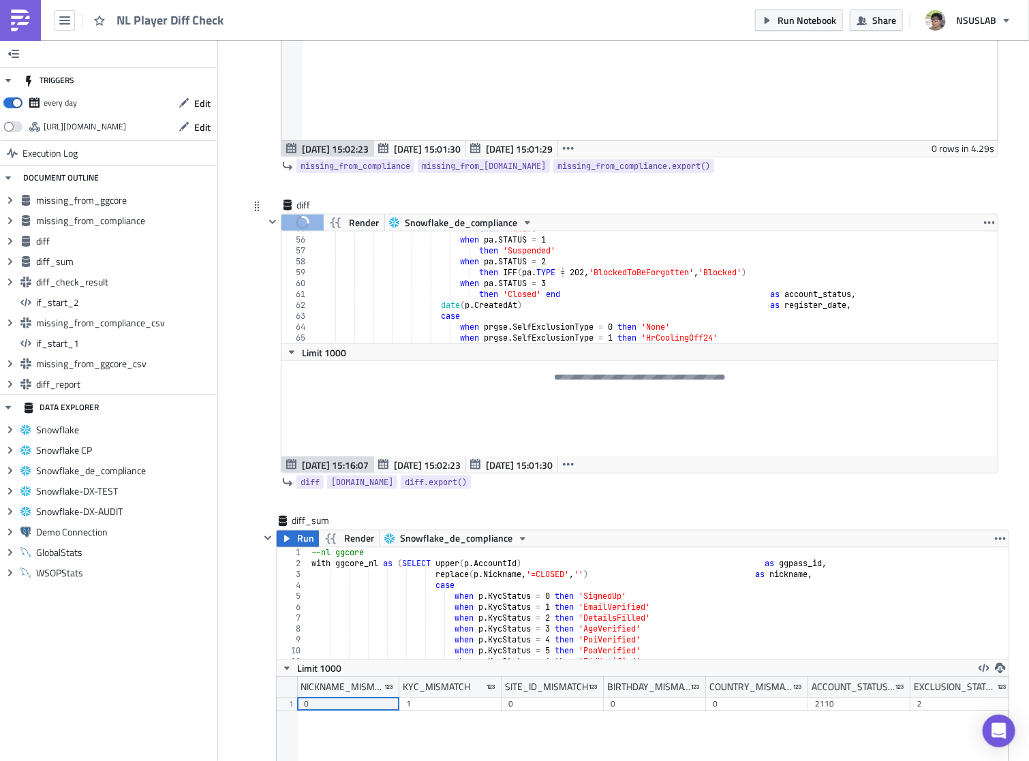
click at [577, 271] on div "then 'Active' when pa . STATUS = 1 then 'Suspended' when pa . STATUS = 2 then I…" at bounding box center [652, 291] width 676 height 134
click at [589, 299] on div "then 'Active' when pa . STATUS = 1 then 'Suspended' when pa . STATUS = 2 then I…" at bounding box center [652, 291] width 676 height 134
click at [541, 293] on div "then 'Active' when pa . STATUS = 1 then 'Suspended' when pa . STATUS = 2 then I…" at bounding box center [652, 291] width 676 height 134
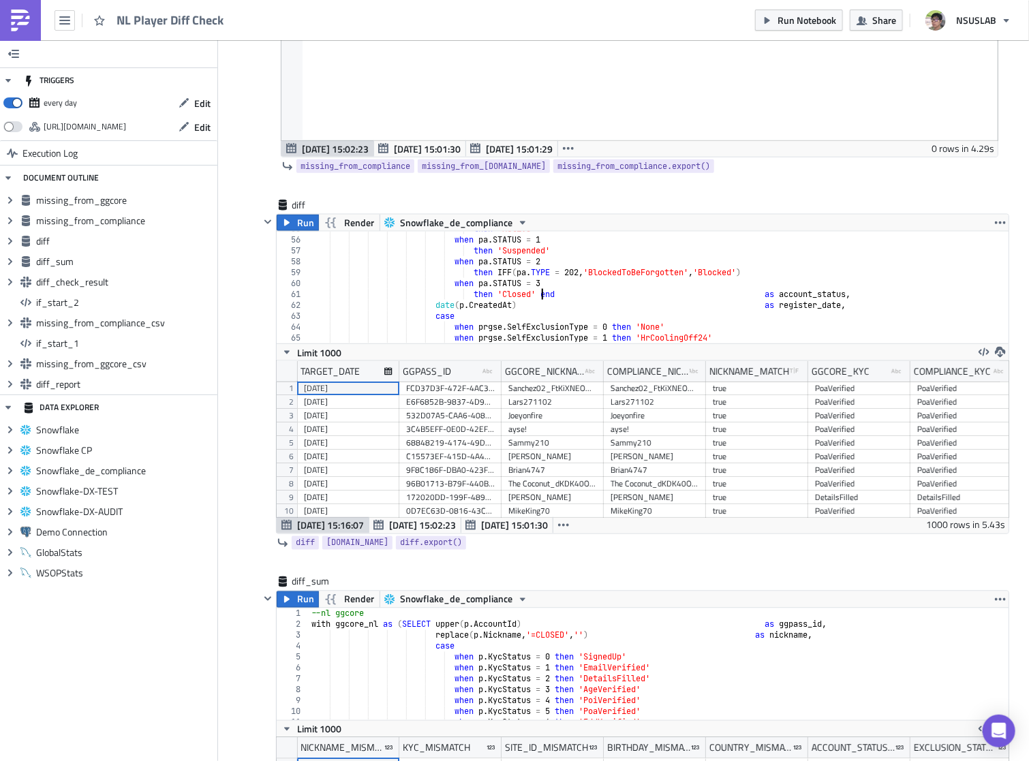
scroll to position [156, 732]
click at [519, 396] on div "Lars271102" at bounding box center [553, 402] width 89 height 14
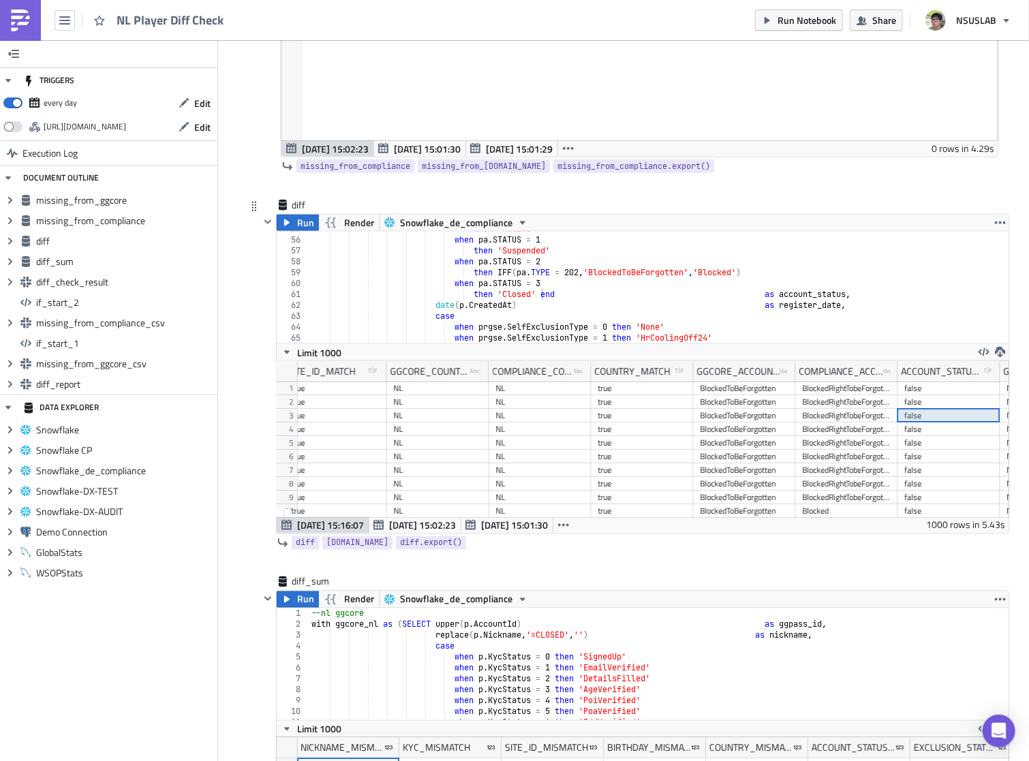
scroll to position [0, 1444]
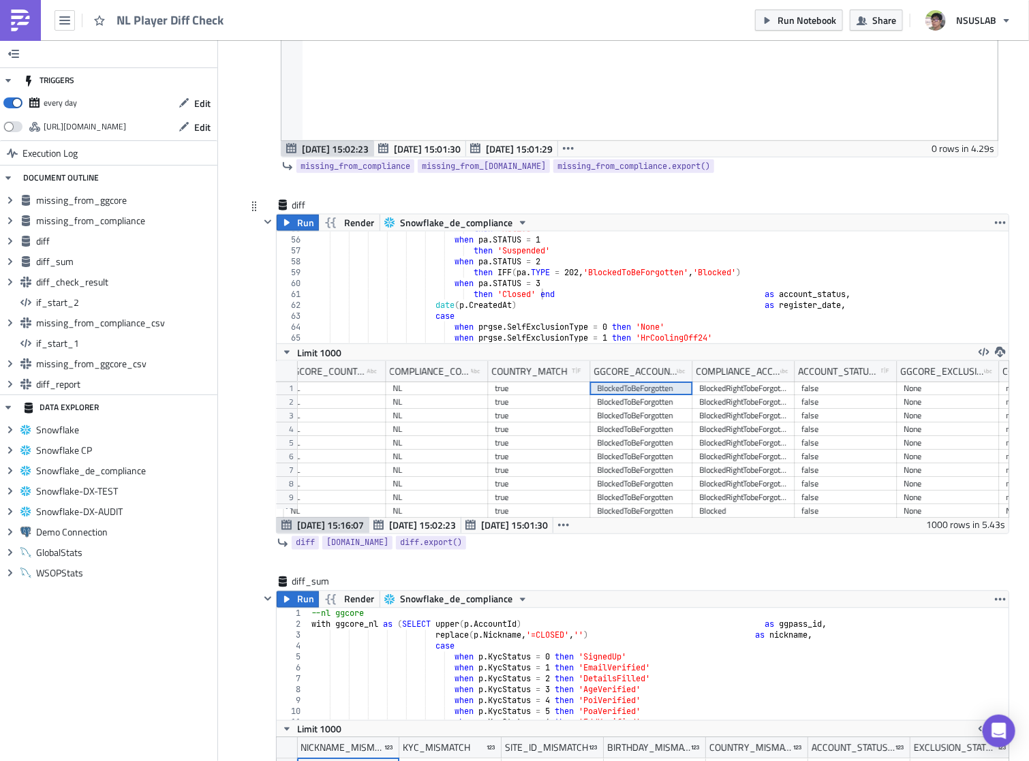
click at [734, 399] on div "BlockedRightTobeForgotten" at bounding box center [744, 402] width 89 height 14
click at [751, 389] on div "BlockedRightTobeForgotten" at bounding box center [744, 389] width 89 height 14
click at [623, 273] on div "then 'Active' when pa . STATUS = 1 then 'Suspended' when pa . STATUS = 2 then I…" at bounding box center [654, 291] width 691 height 134
paste textarea "RightTob"
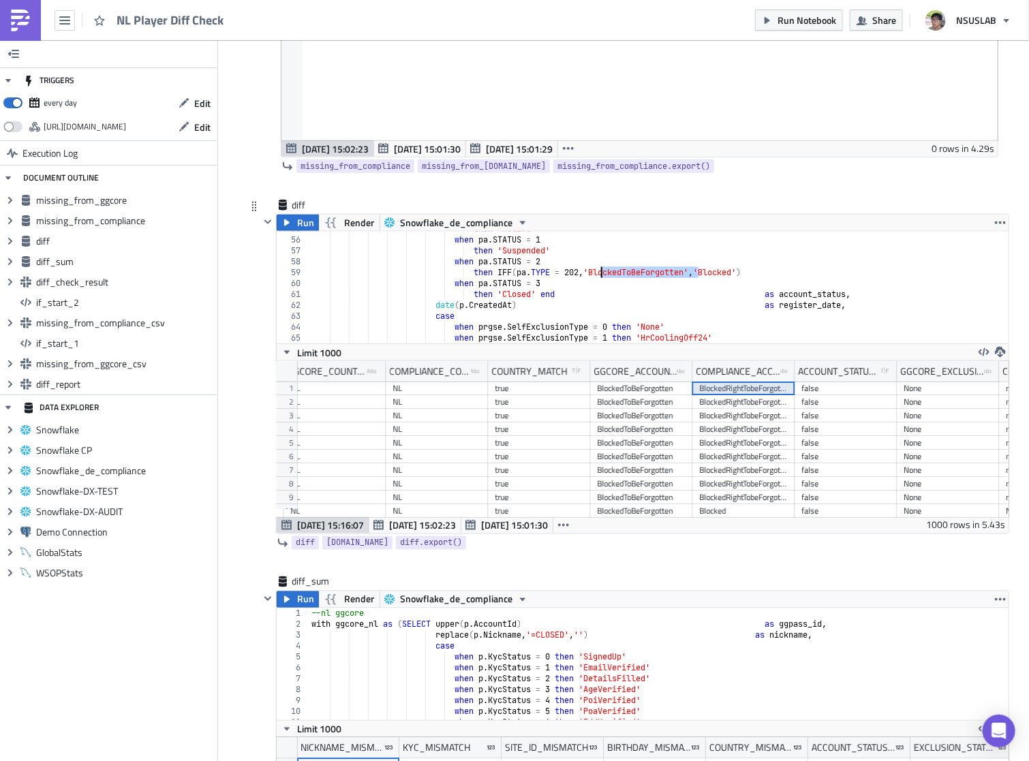
type textarea "then IFF(pa.TYPE = 202, 'BlockedRightTobeForgotten', 'Blocked')"
click at [297, 223] on span "Run" at bounding box center [305, 223] width 17 height 16
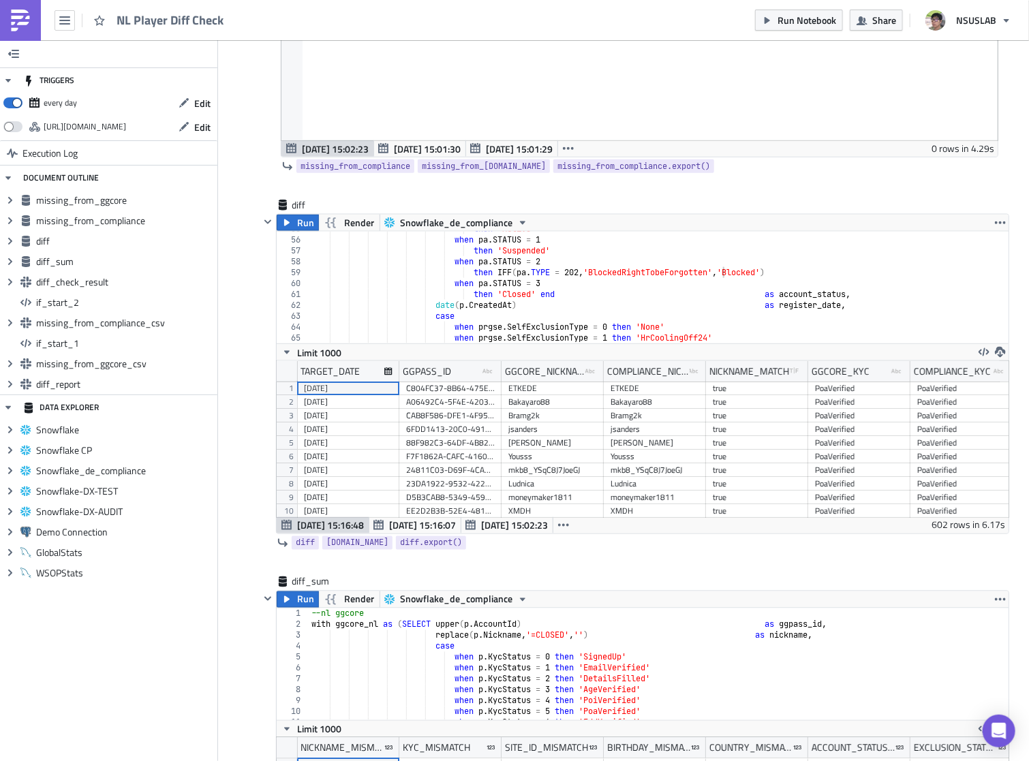
scroll to position [156, 732]
click at [792, 22] on span "Run Notebook" at bounding box center [807, 20] width 59 height 14
click at [643, 267] on div "then 'Active' when pa . STATUS = 1 then 'Suspended' when pa . STATUS = 2 then I…" at bounding box center [654, 291] width 691 height 134
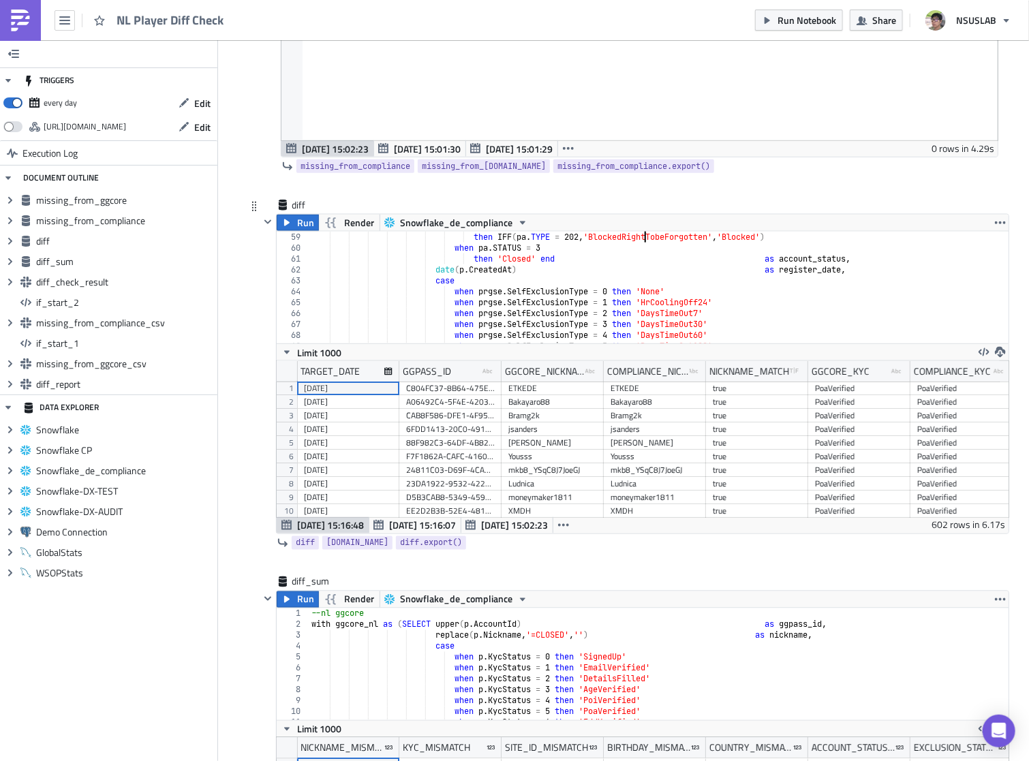
scroll to position [596, 0]
